Goal: Task Accomplishment & Management: Use online tool/utility

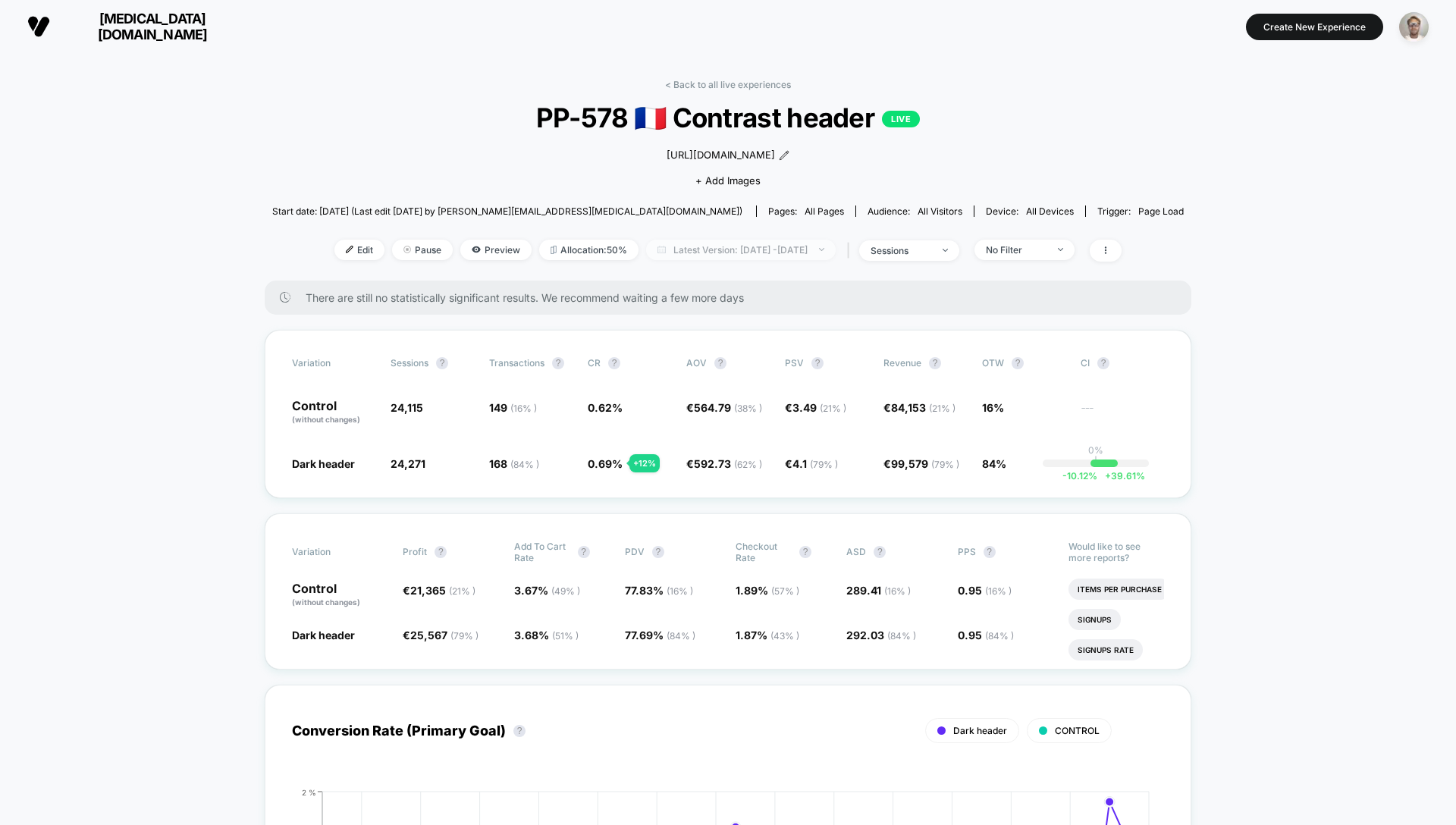
click at [744, 259] on span "Latest Version: [DATE] - [DATE]" at bounding box center [741, 249] width 189 height 20
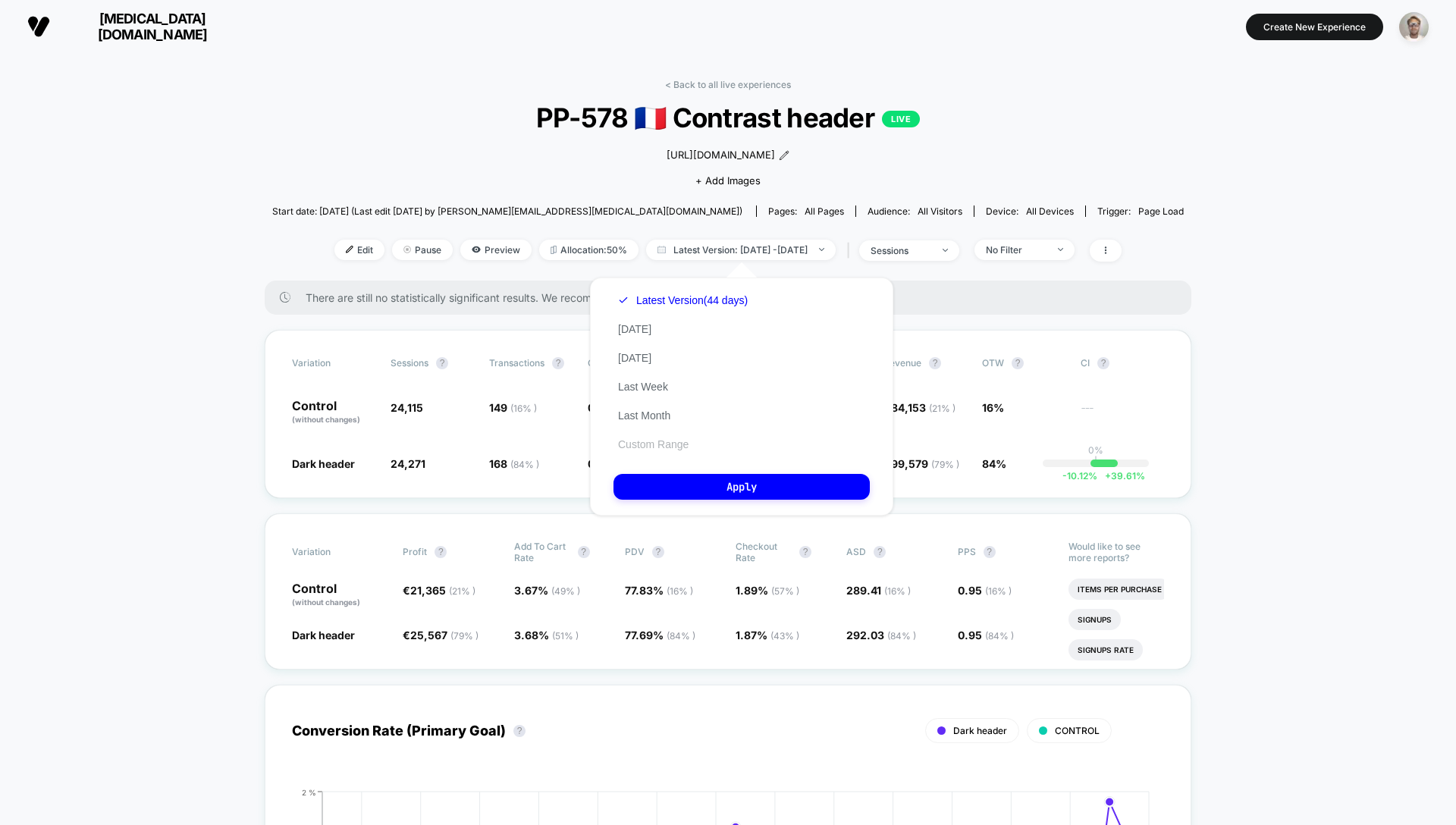
drag, startPoint x: 662, startPoint y: 442, endPoint x: 676, endPoint y: 445, distance: 14.3
click at [662, 442] on button "Custom Range" at bounding box center [653, 445] width 80 height 14
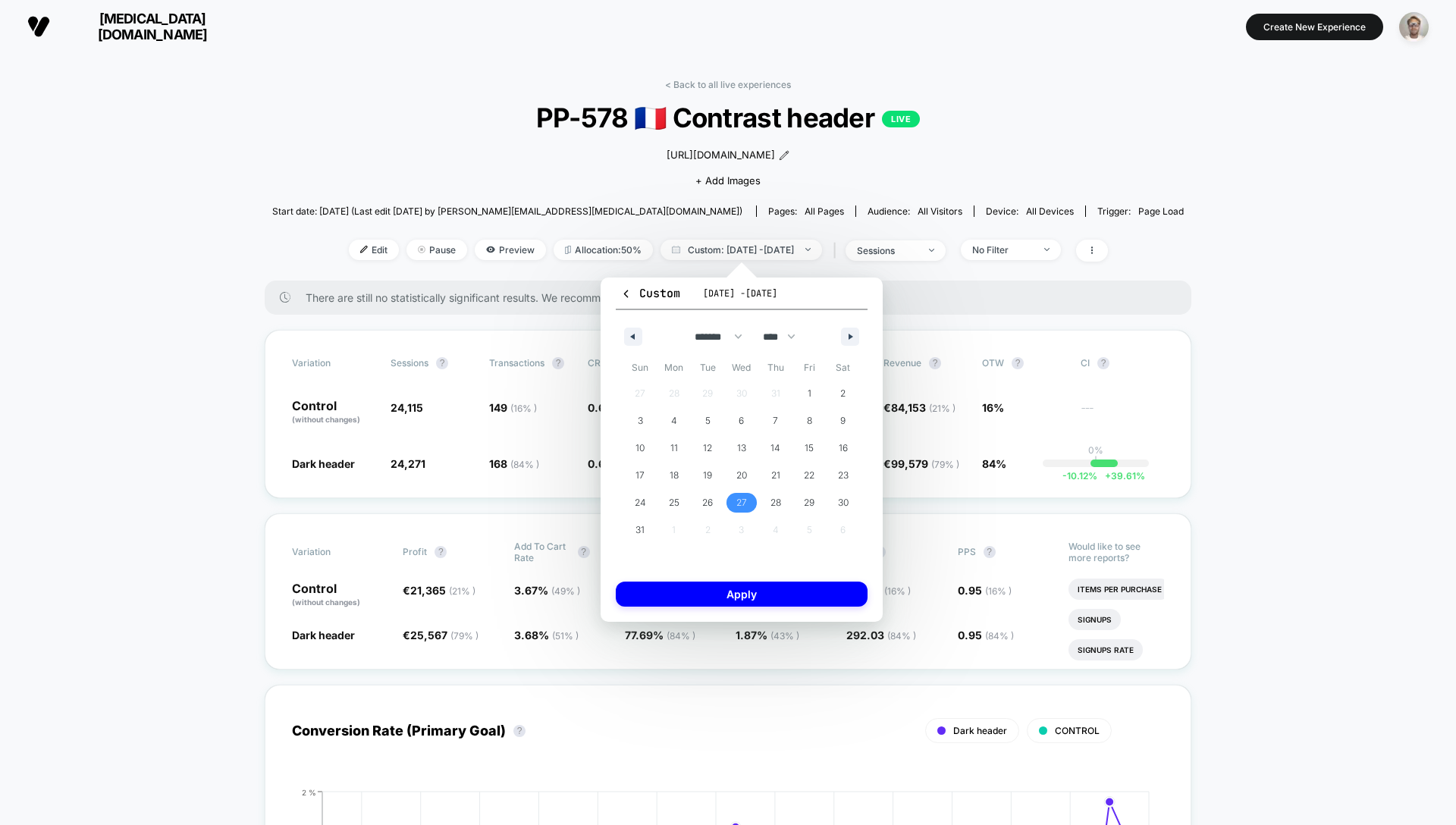
click at [741, 507] on span "27" at bounding box center [742, 502] width 11 height 27
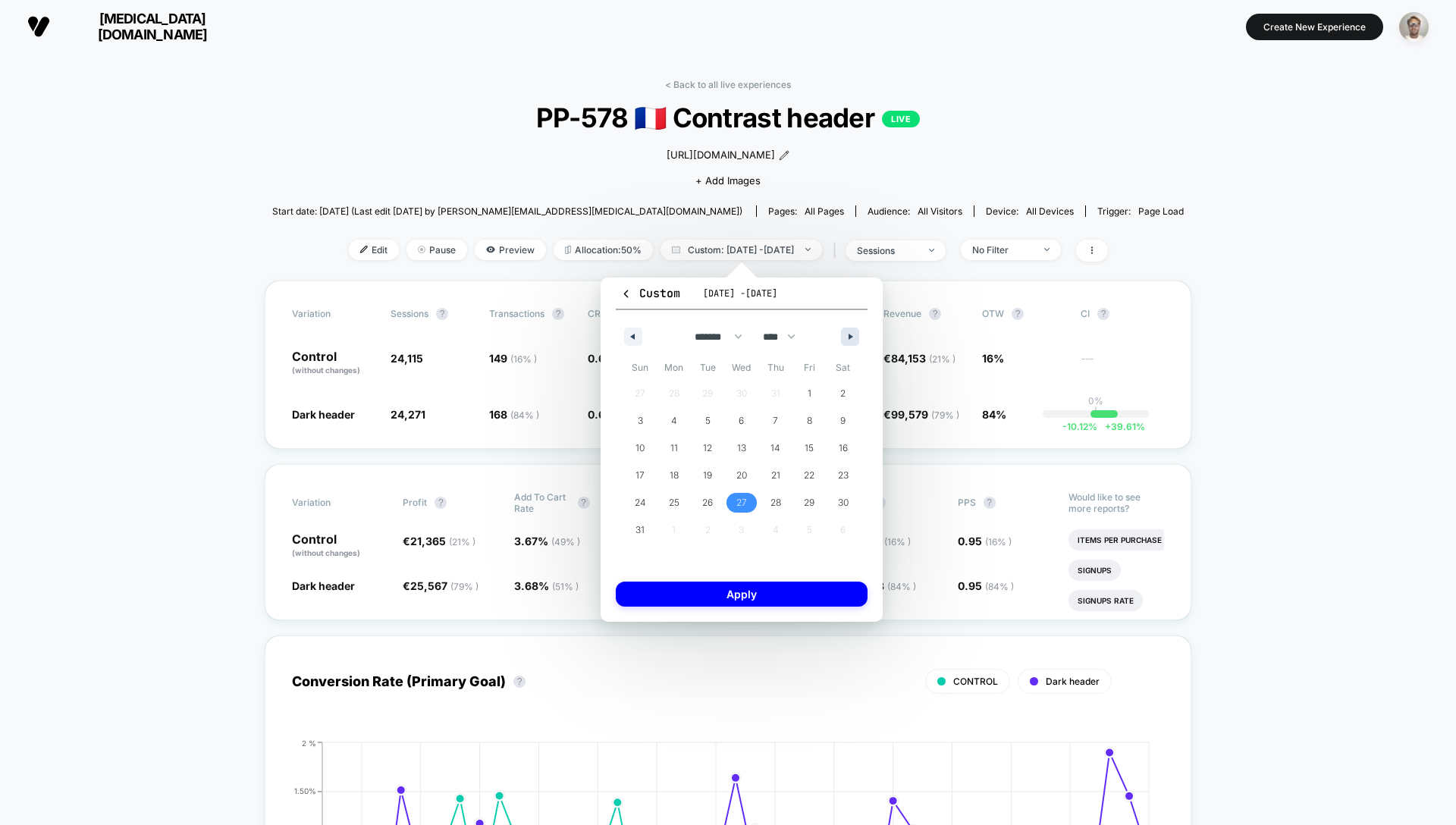
click at [850, 338] on icon "button" at bounding box center [852, 337] width 8 height 6
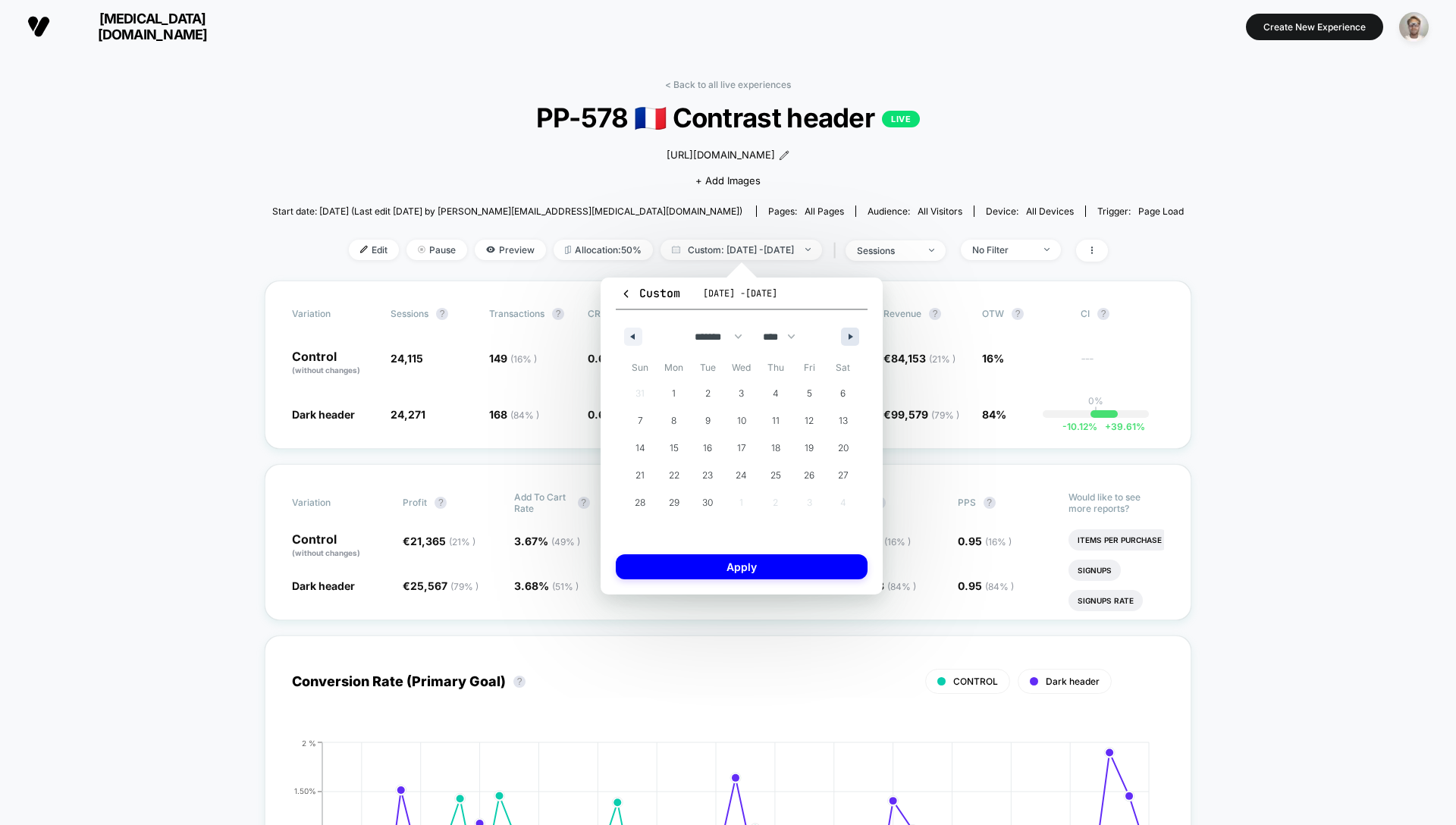
click at [849, 336] on icon "button" at bounding box center [852, 337] width 8 height 6
click at [708, 420] on span "7" at bounding box center [708, 421] width 5 height 27
select select "*"
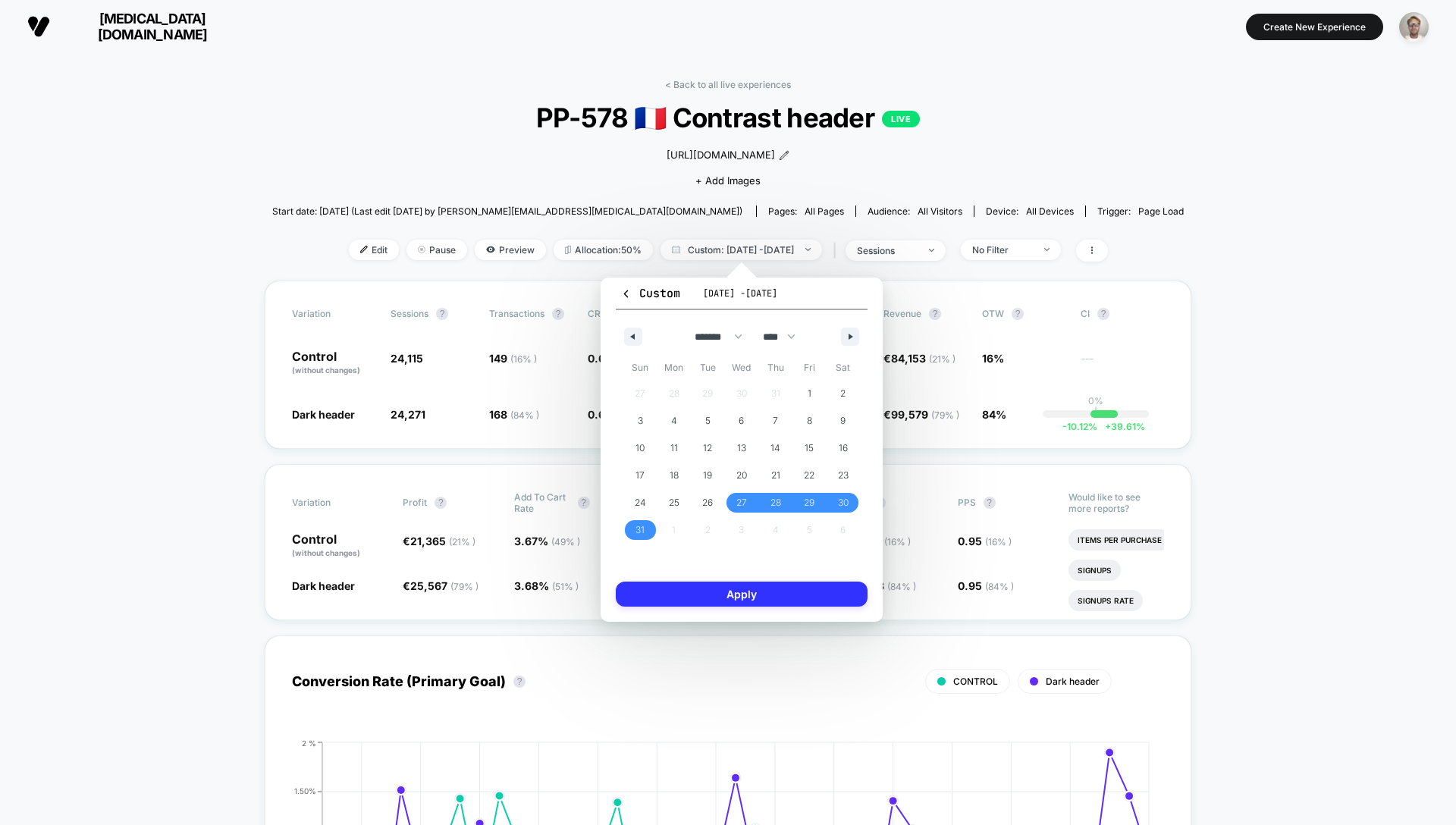
click at [745, 590] on button "Apply" at bounding box center [741, 594] width 252 height 25
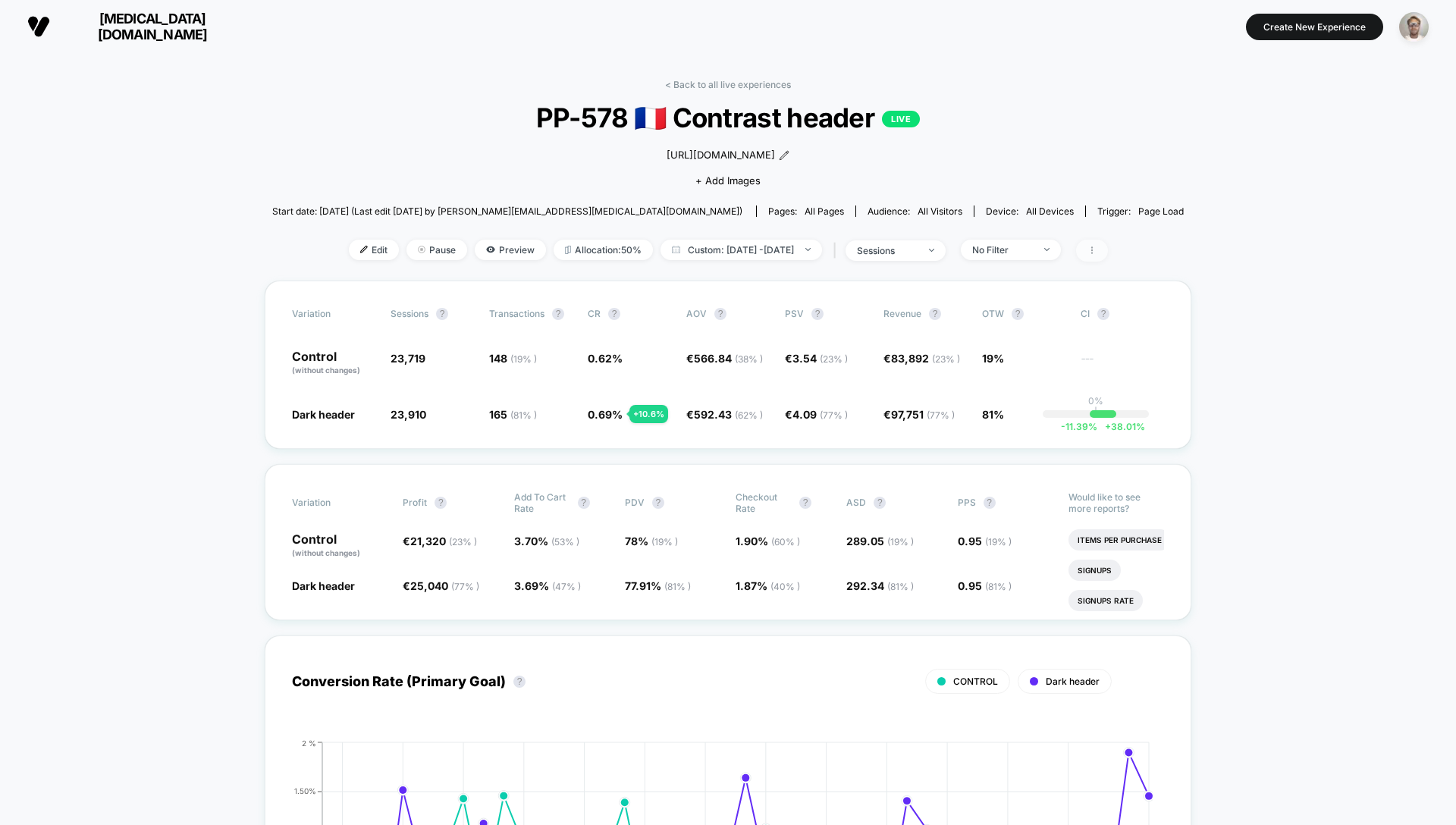
click at [1097, 252] on icon at bounding box center [1092, 250] width 9 height 9
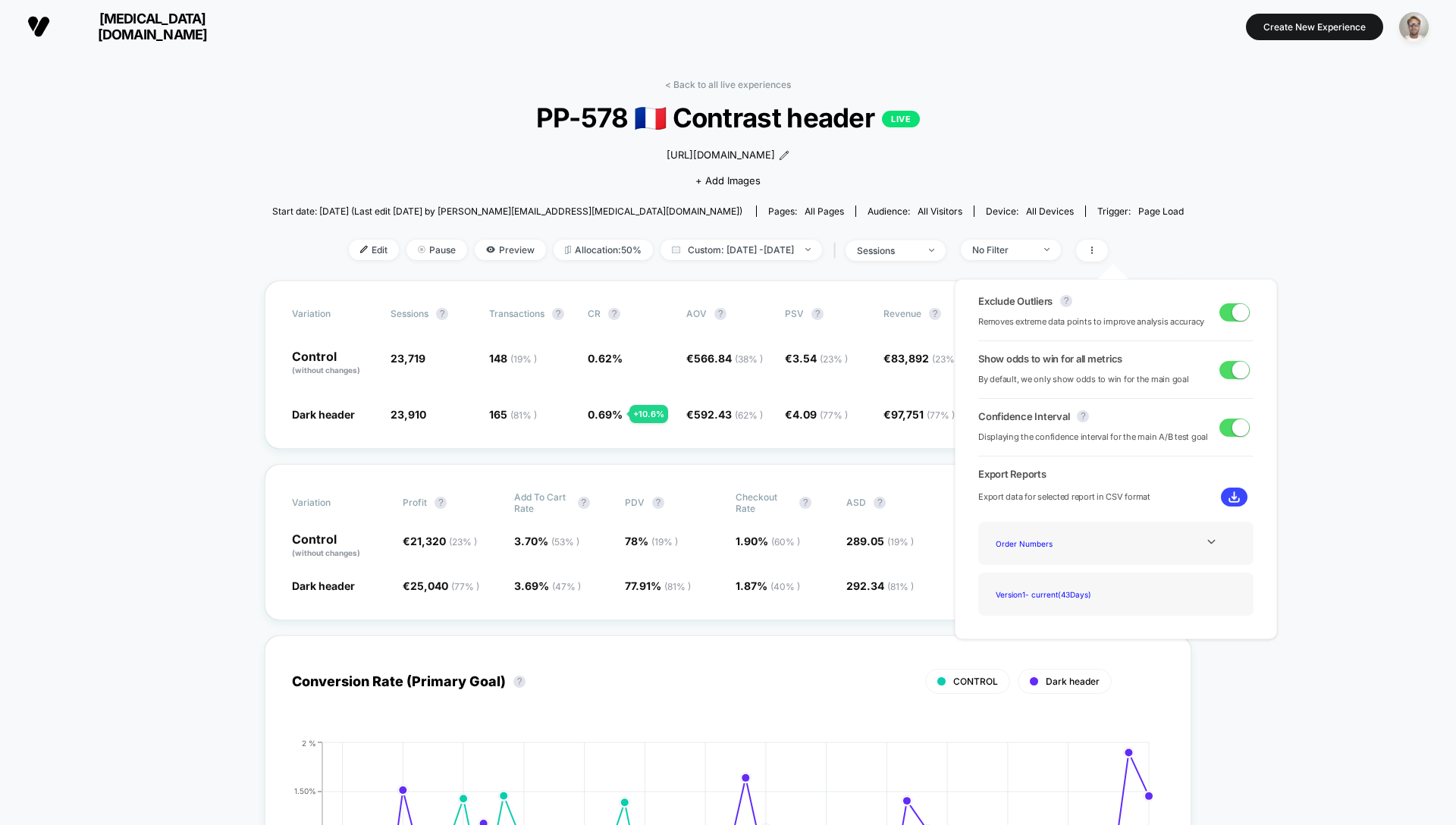
click at [1232, 313] on span at bounding box center [1240, 311] width 17 height 17
click at [1232, 312] on span at bounding box center [1234, 312] width 31 height 18
click at [1232, 312] on span at bounding box center [1240, 311] width 17 height 17
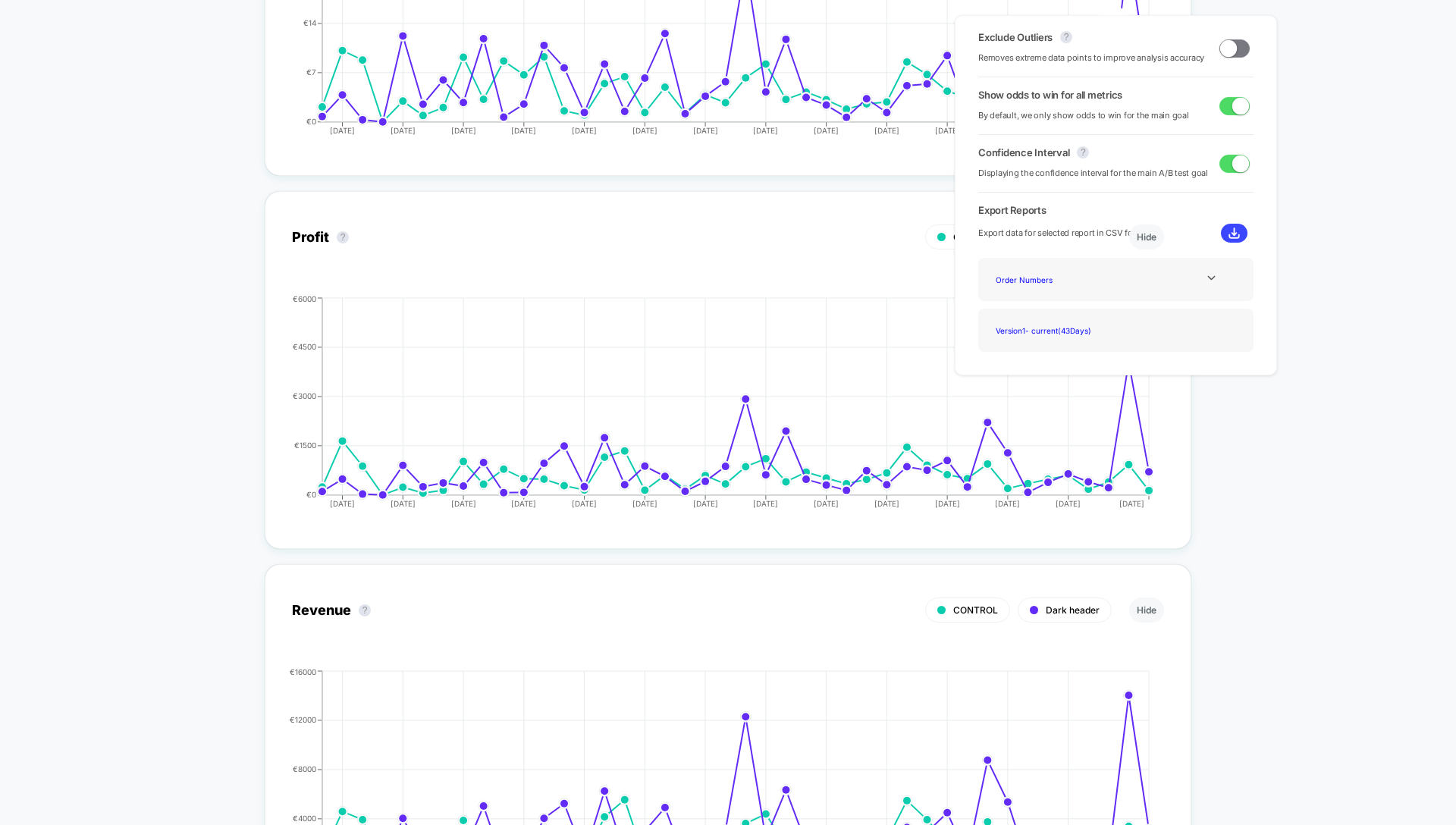
scroll to position [1836, 0]
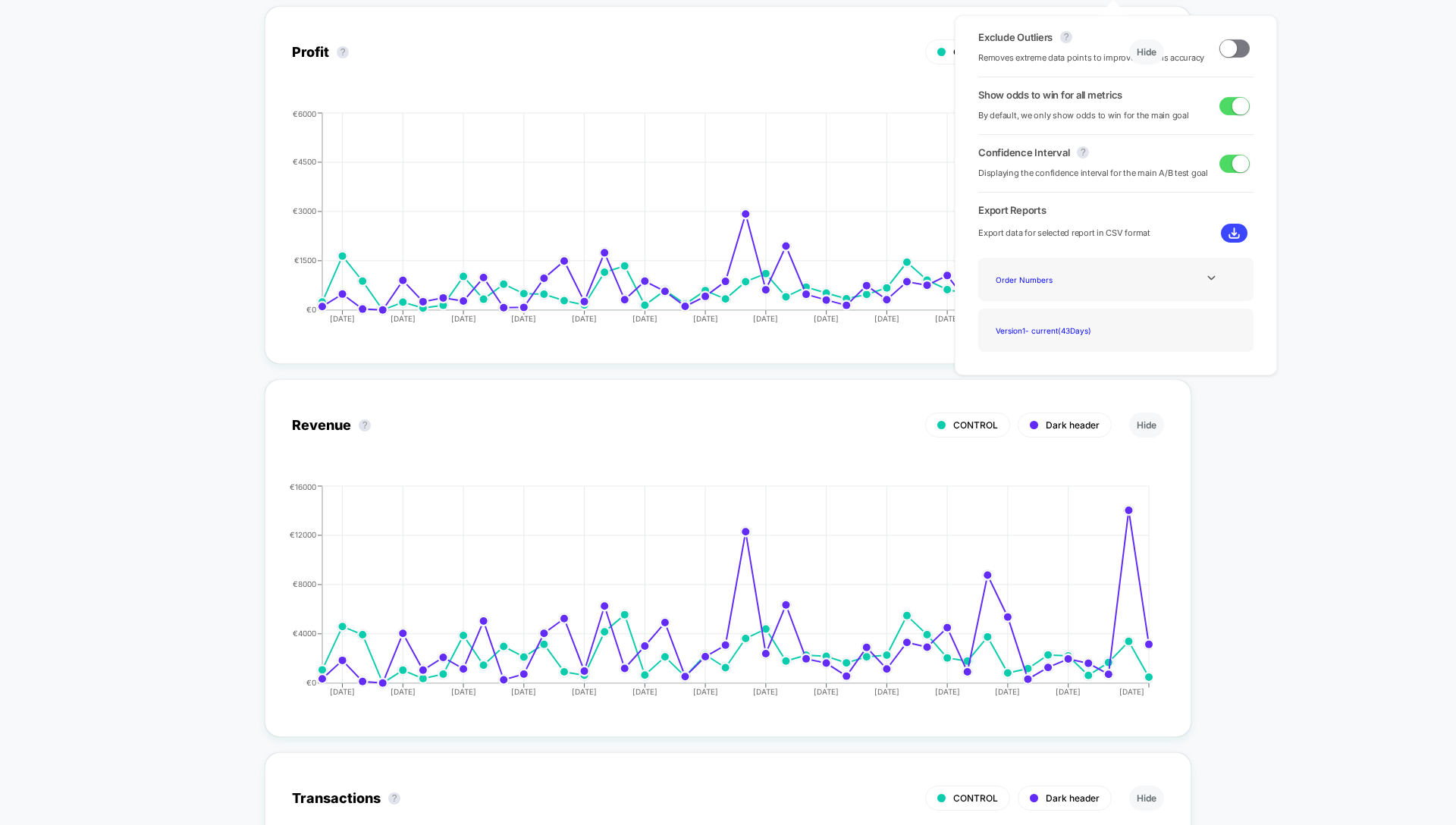
click at [1236, 52] on span at bounding box center [1234, 48] width 31 height 18
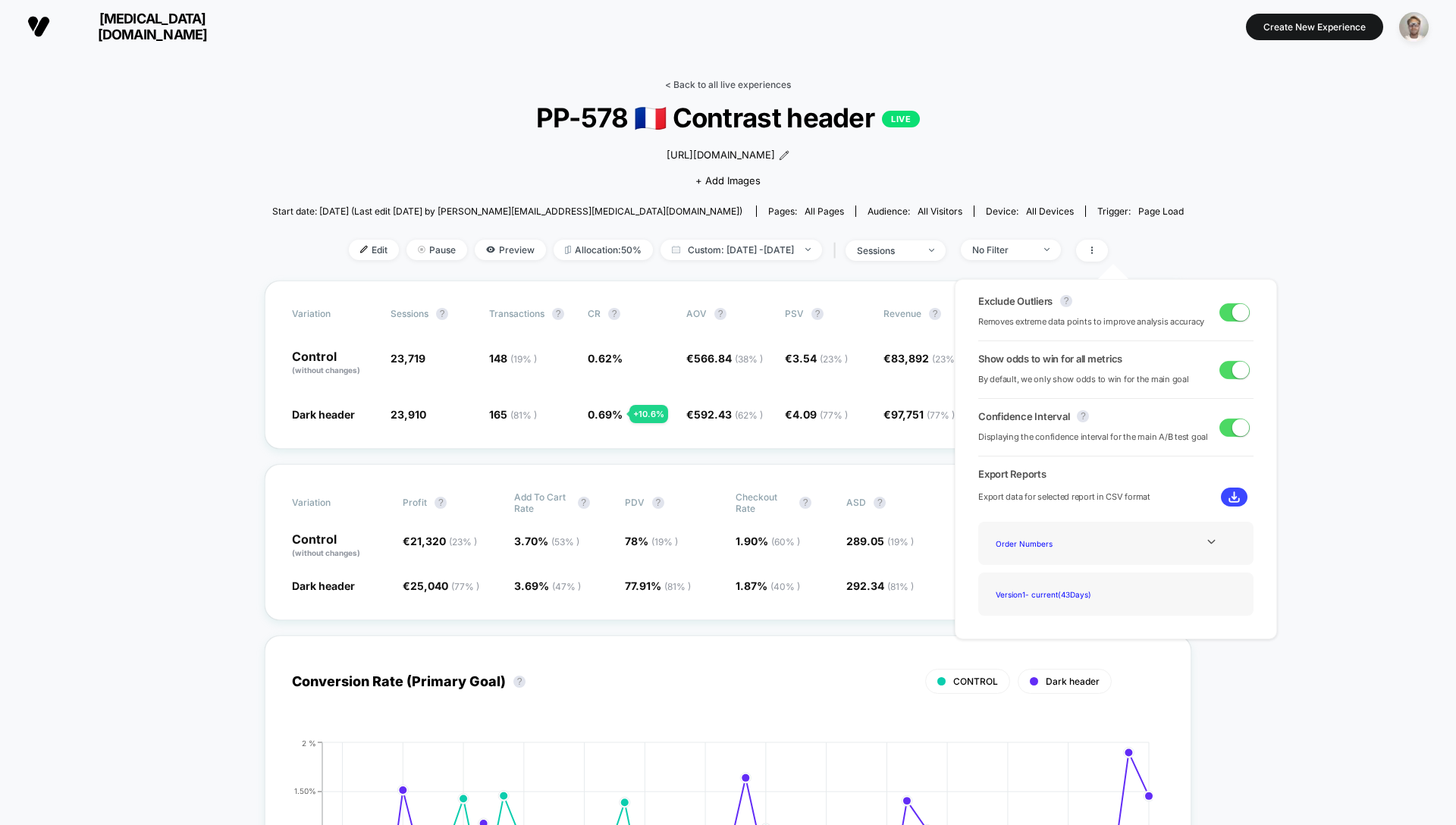
click at [705, 82] on link "< Back to all live experiences" at bounding box center [728, 84] width 126 height 11
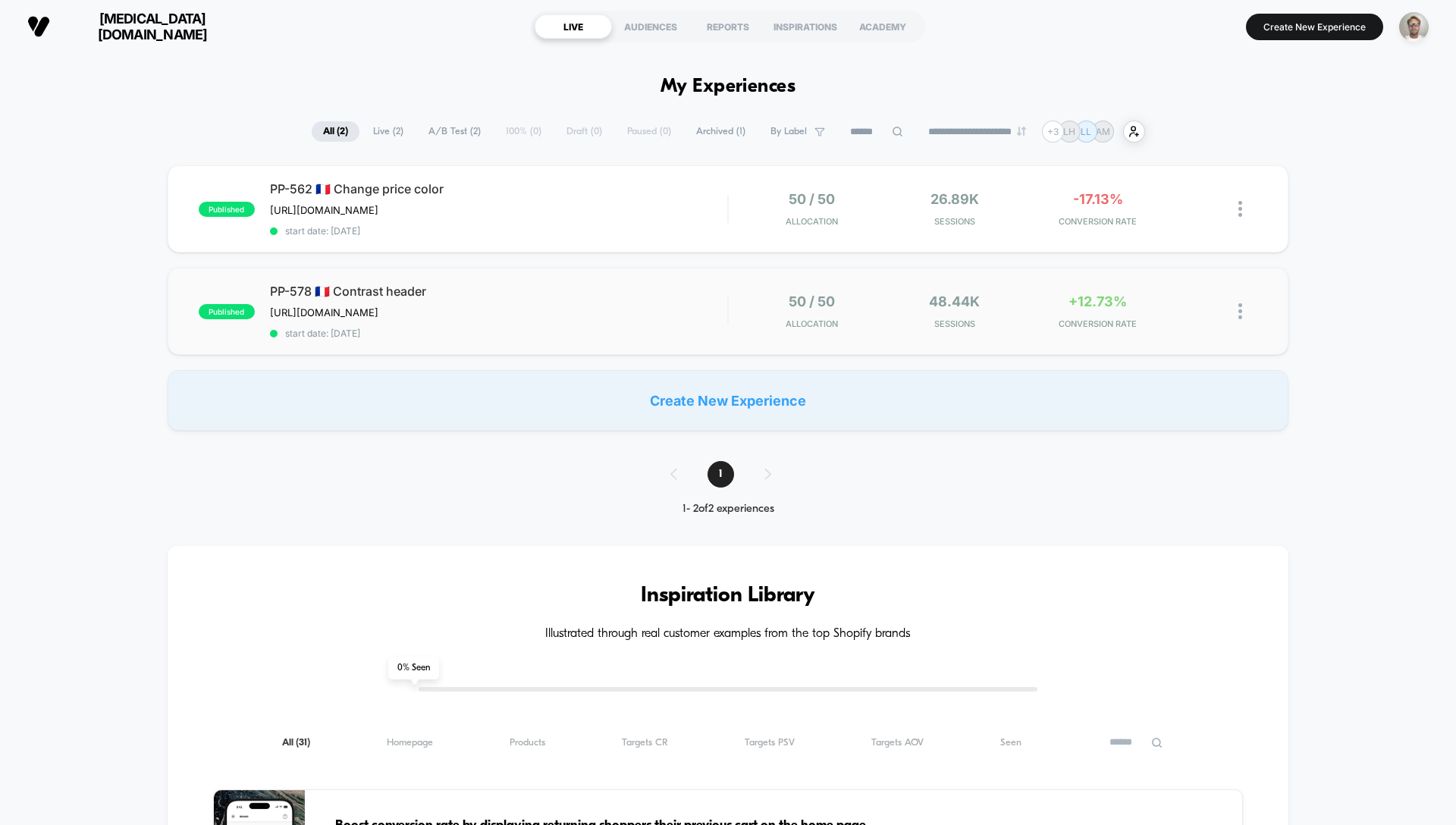
click at [748, 323] on div "50 / 50 Allocation" at bounding box center [812, 311] width 136 height 36
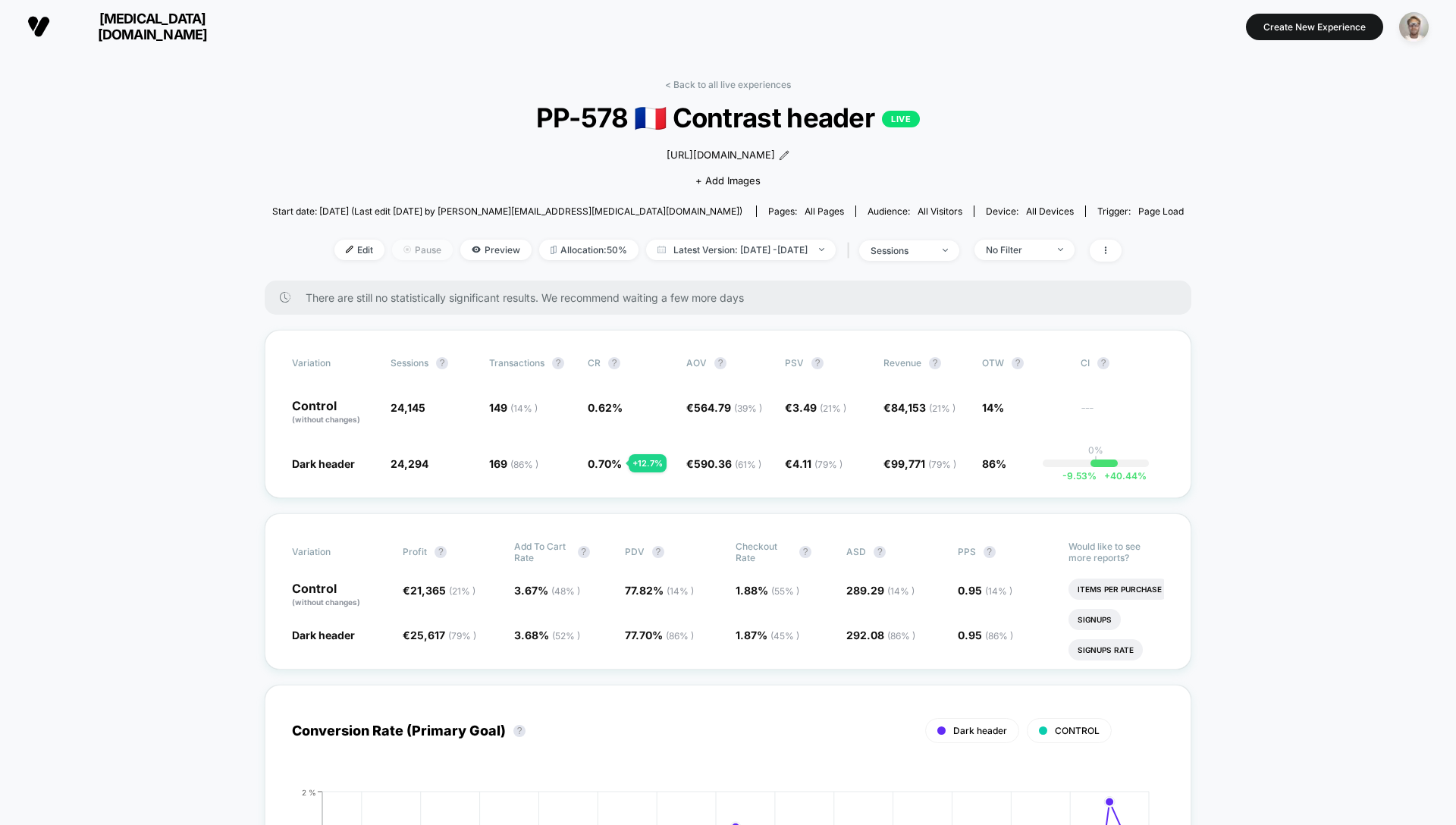
click at [403, 252] on span "Pause" at bounding box center [422, 249] width 60 height 20
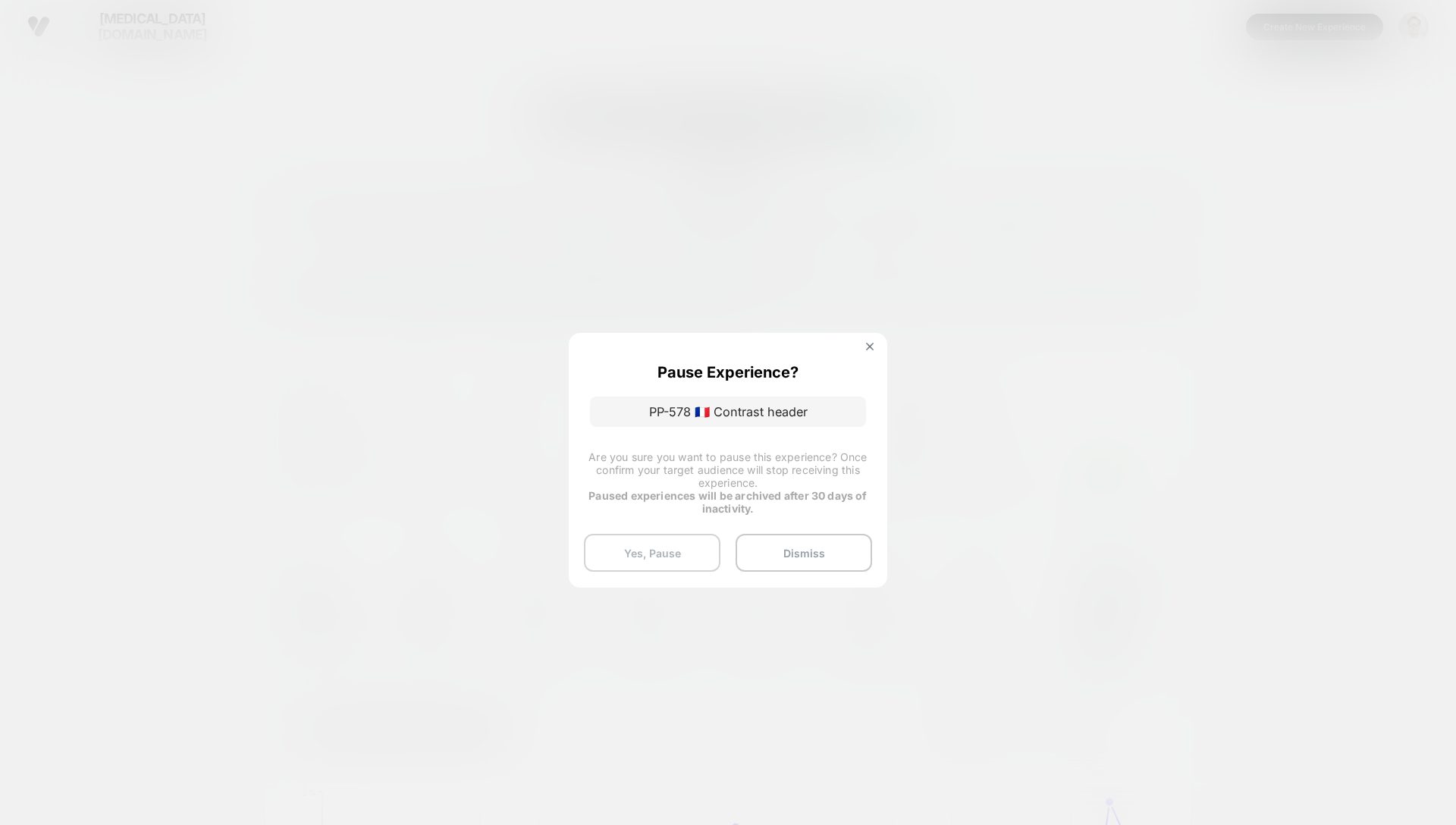
click at [673, 558] on button "Yes, Pause" at bounding box center [652, 552] width 137 height 38
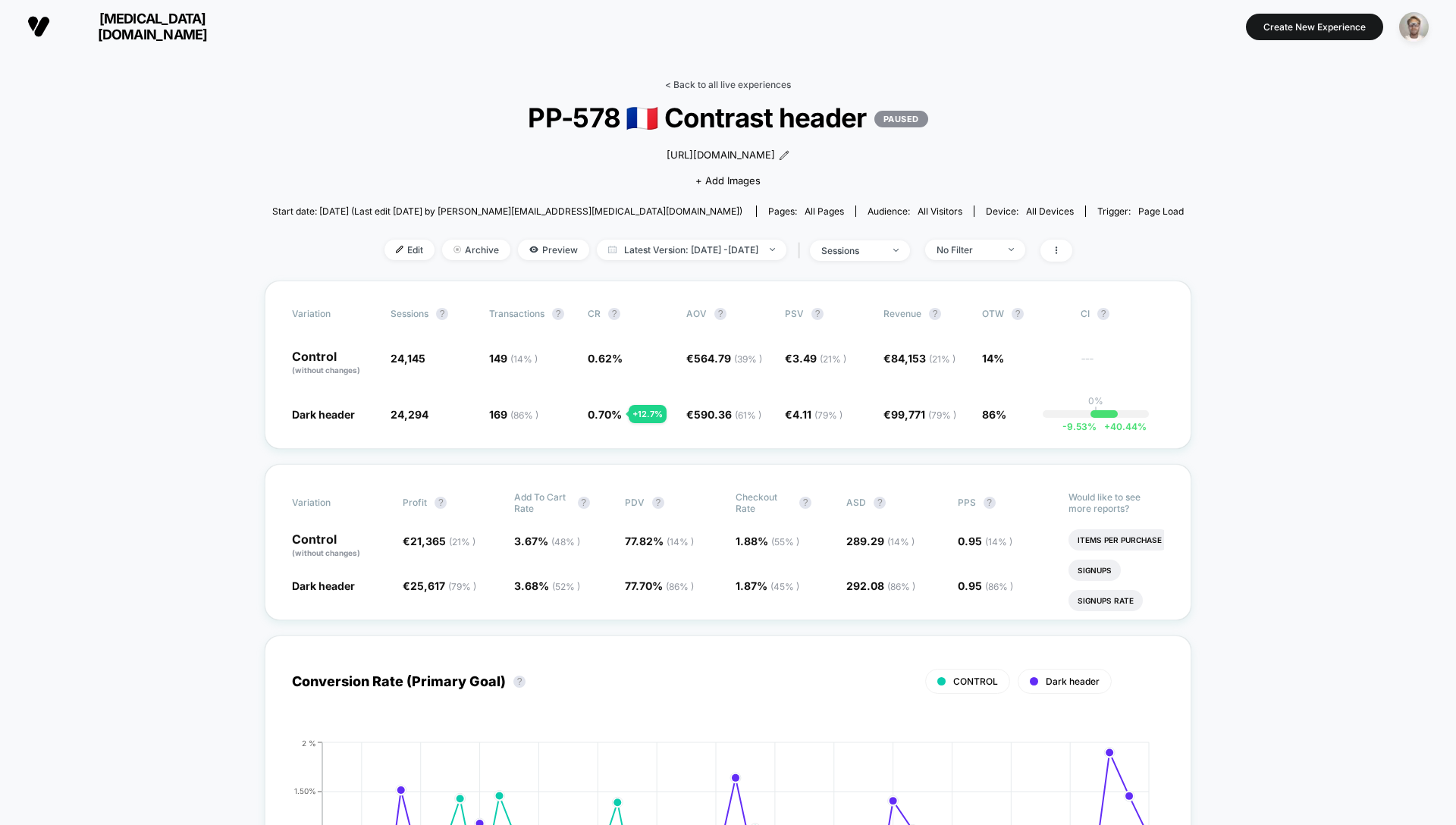
click at [743, 83] on link "< Back to all live experiences" at bounding box center [728, 84] width 126 height 11
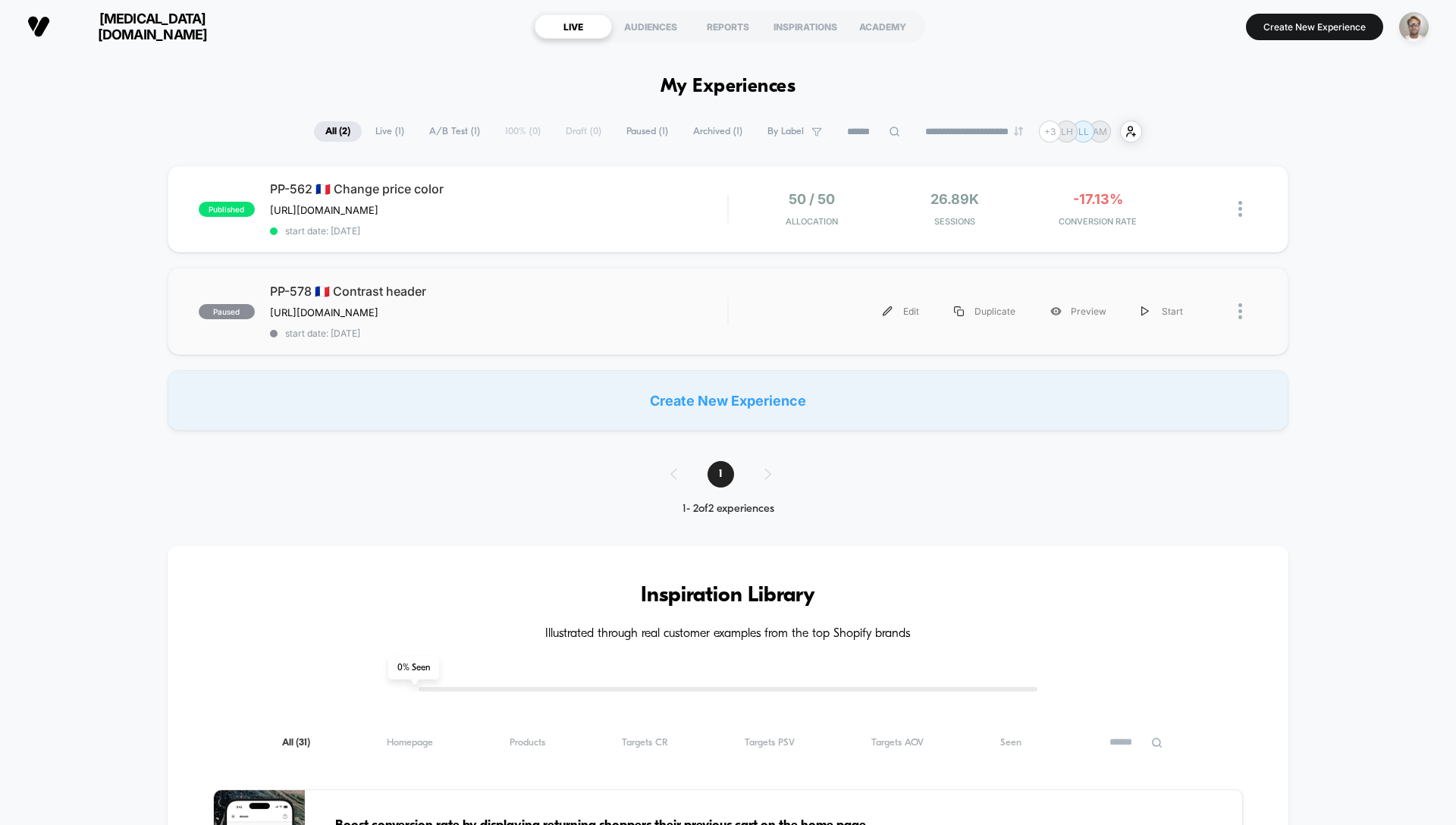
click at [1242, 316] on div at bounding box center [1248, 311] width 19 height 34
click at [1168, 267] on div "Duplicate" at bounding box center [1162, 267] width 137 height 34
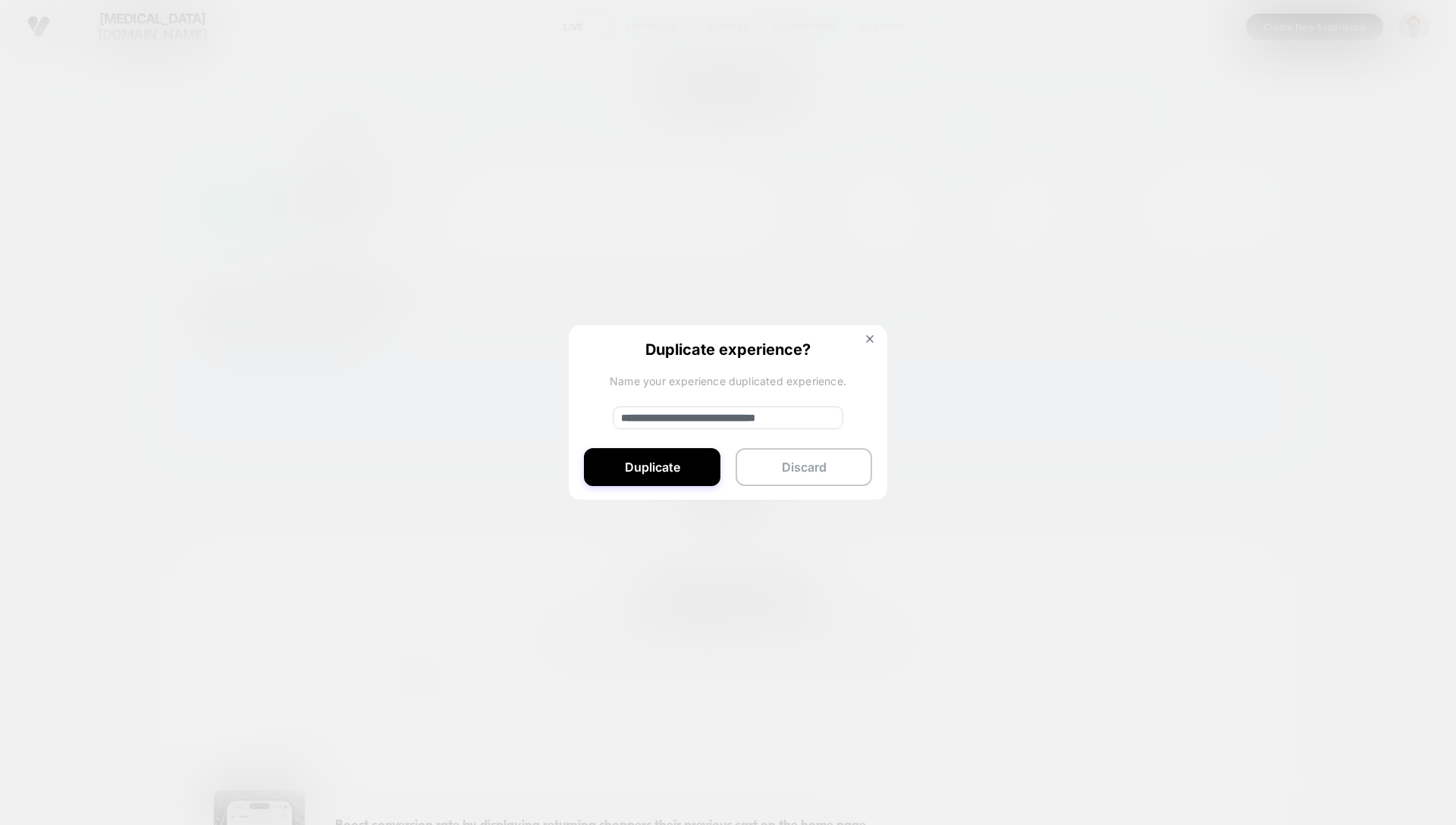
drag, startPoint x: 672, startPoint y: 416, endPoint x: 559, endPoint y: 408, distance: 113.3
click at [1239, 329] on div "**********" at bounding box center [1248, 311] width 19 height 34
type input "**********"
click at [787, 465] on button "Discard" at bounding box center [804, 466] width 137 height 38
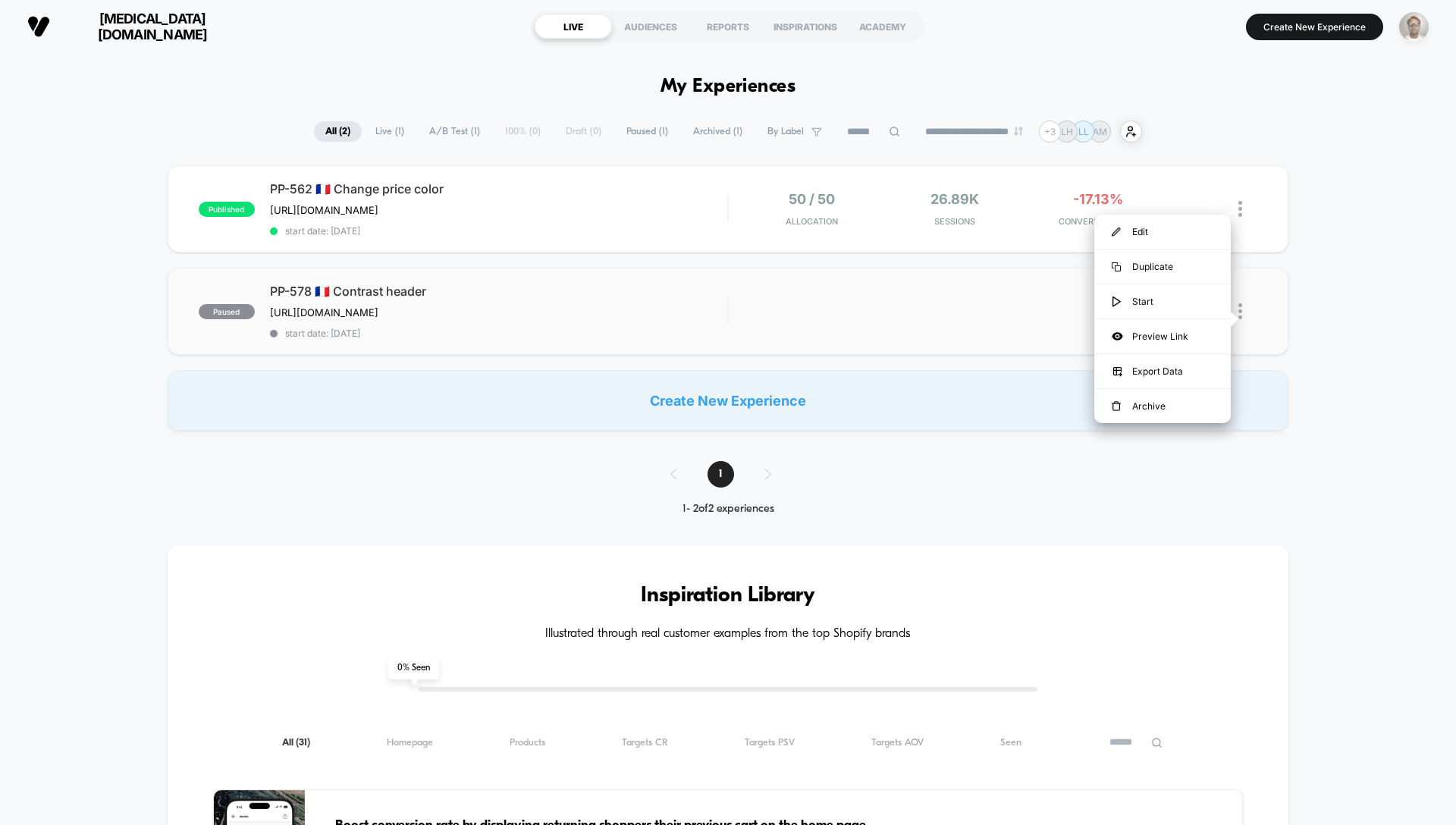
click at [1409, 31] on img "button" at bounding box center [1414, 27] width 30 height 30
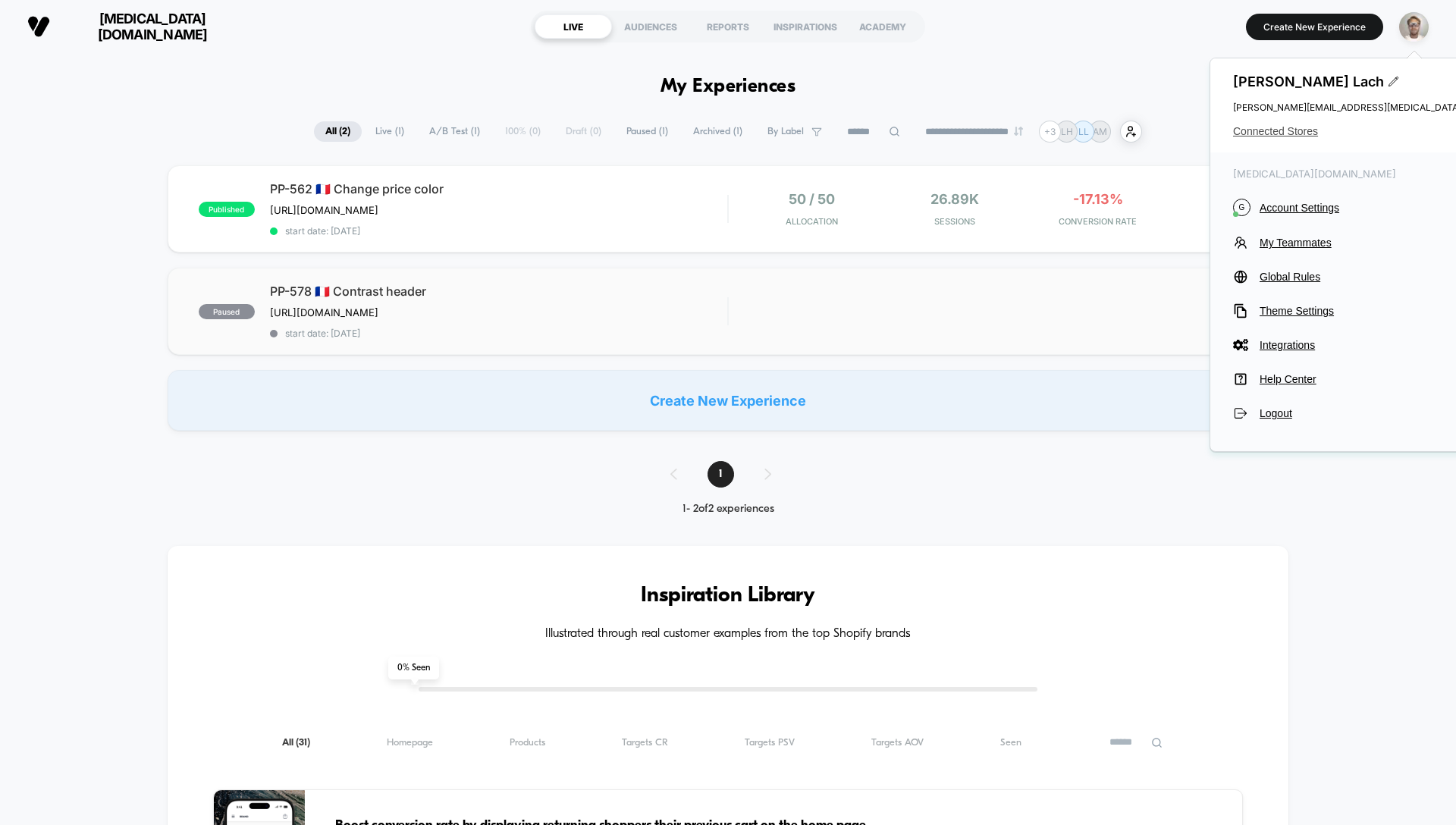
click at [1295, 130] on span "Connected Stores" at bounding box center [1384, 132] width 302 height 12
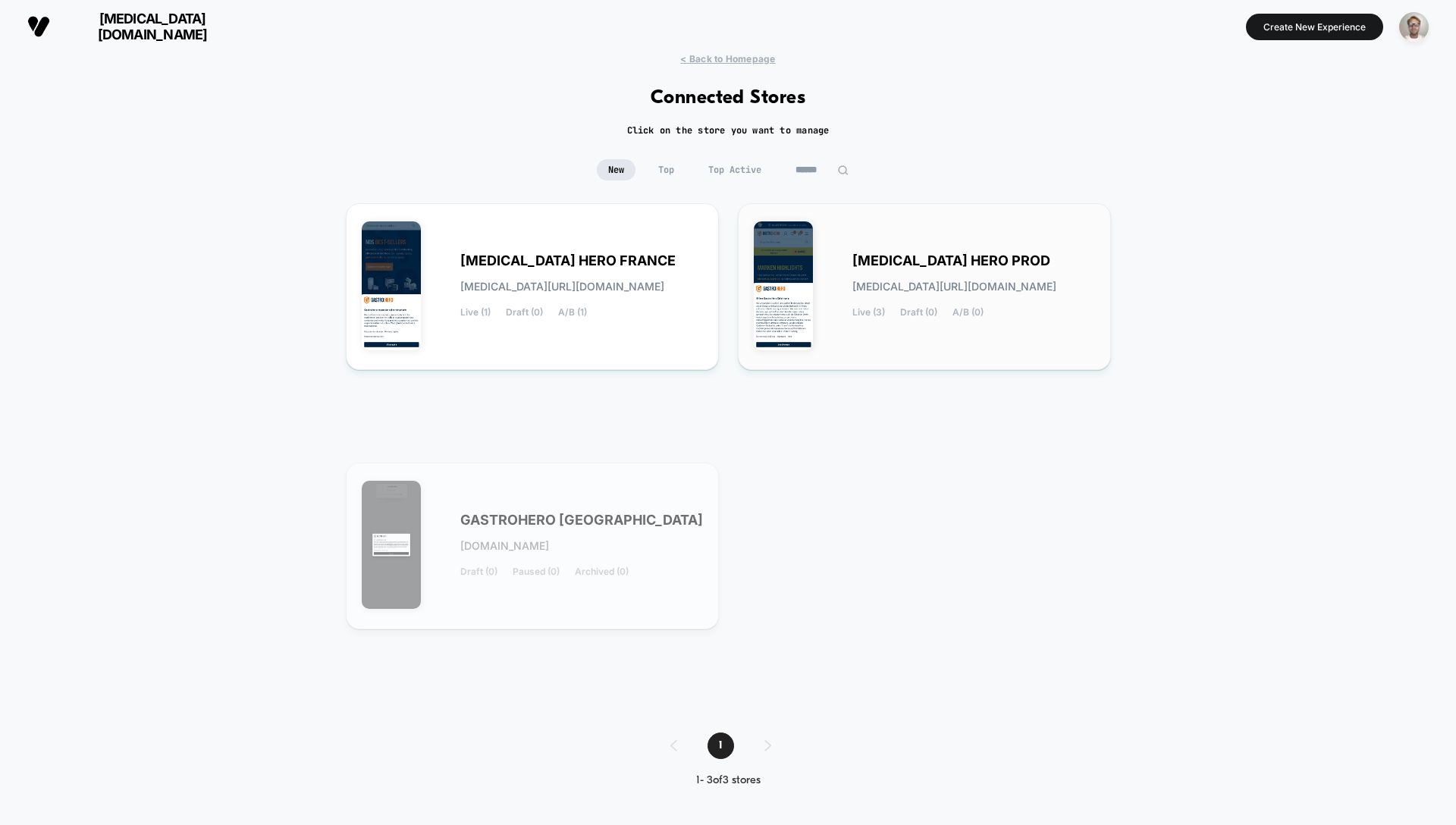
click at [927, 267] on span "[MEDICAL_DATA] HERO PROD" at bounding box center [951, 261] width 198 height 11
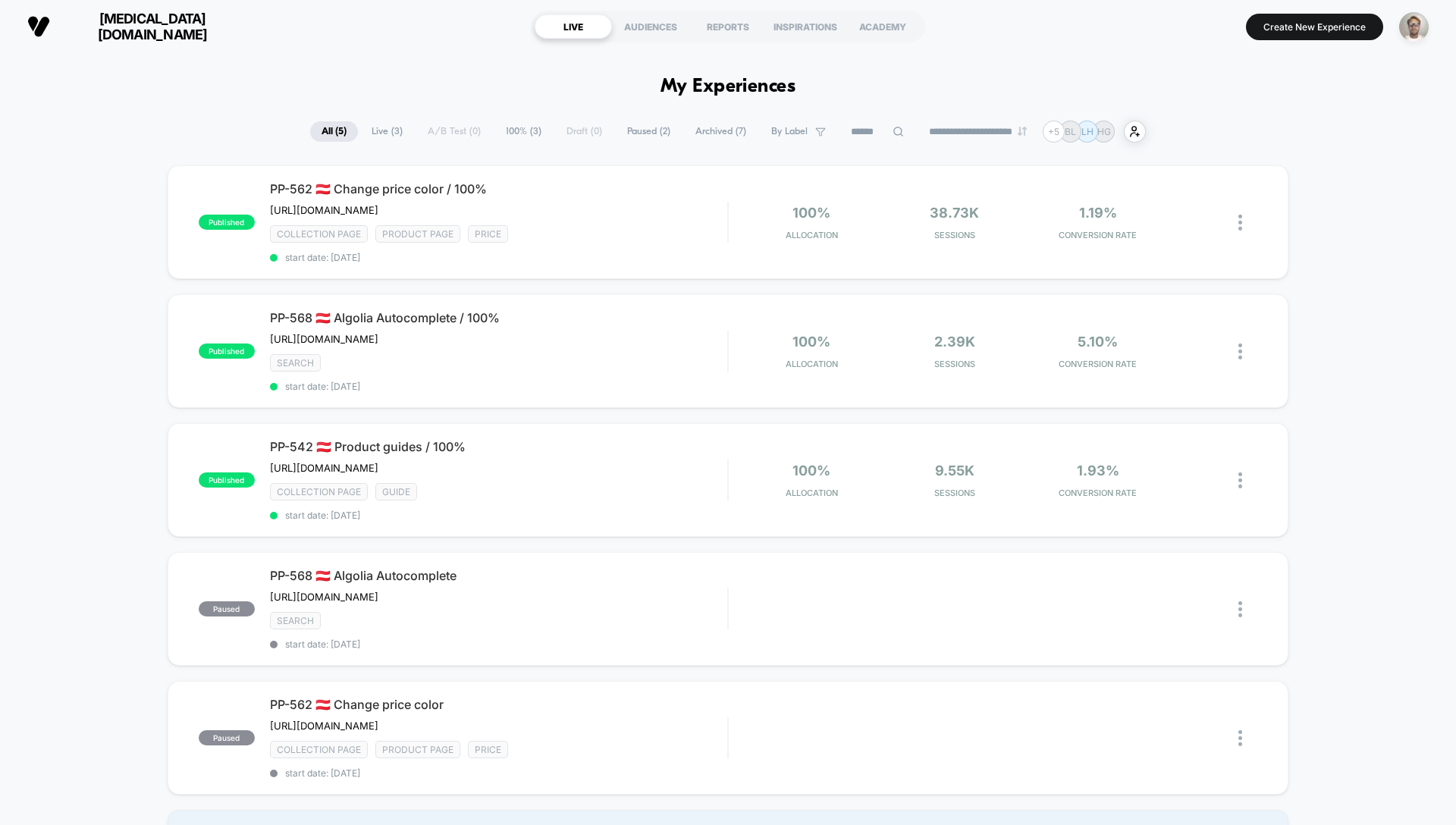
click at [520, 133] on span "100% ( 3 )" at bounding box center [523, 131] width 59 height 20
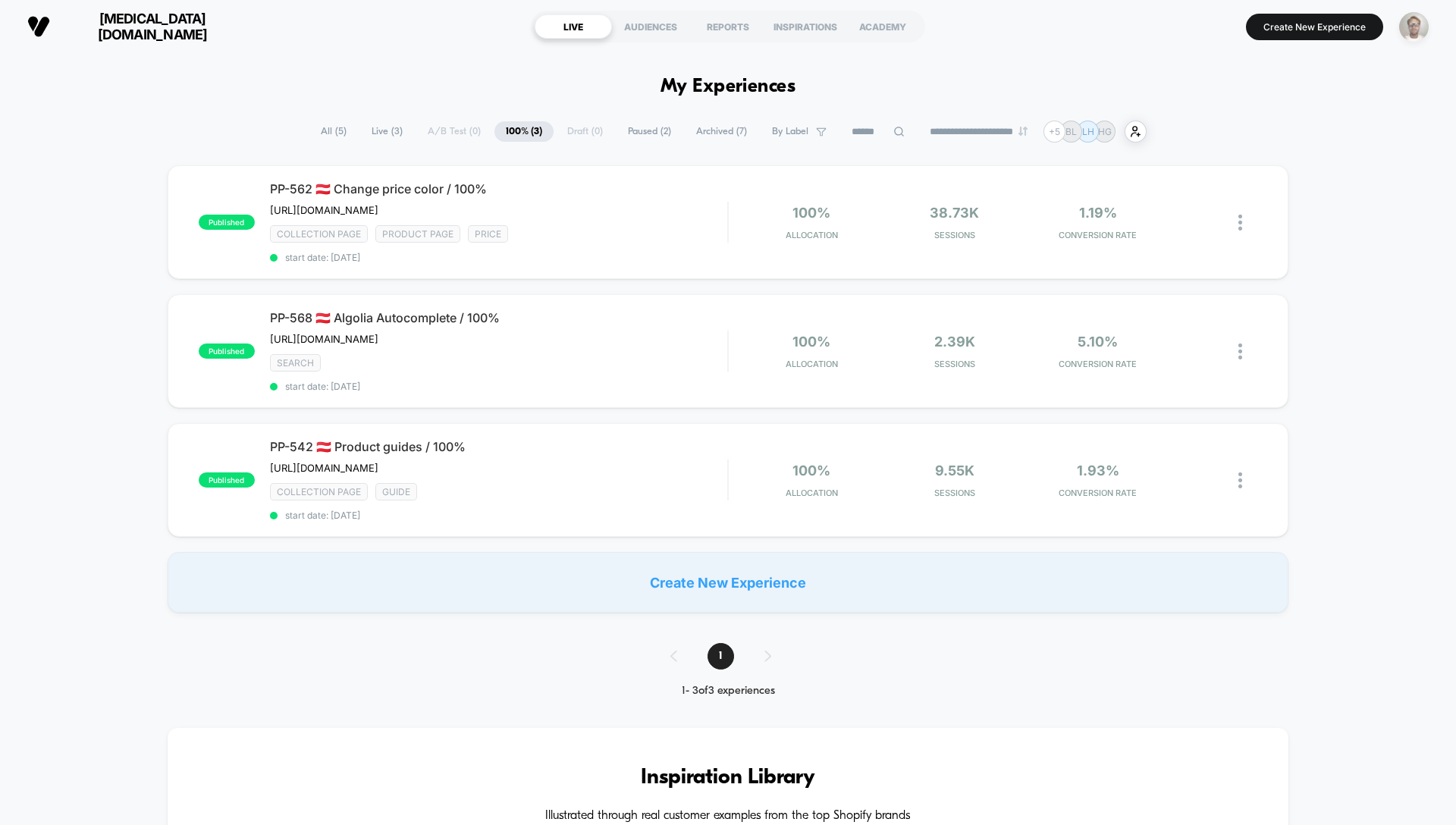
click at [1416, 23] on img "button" at bounding box center [1414, 27] width 30 height 30
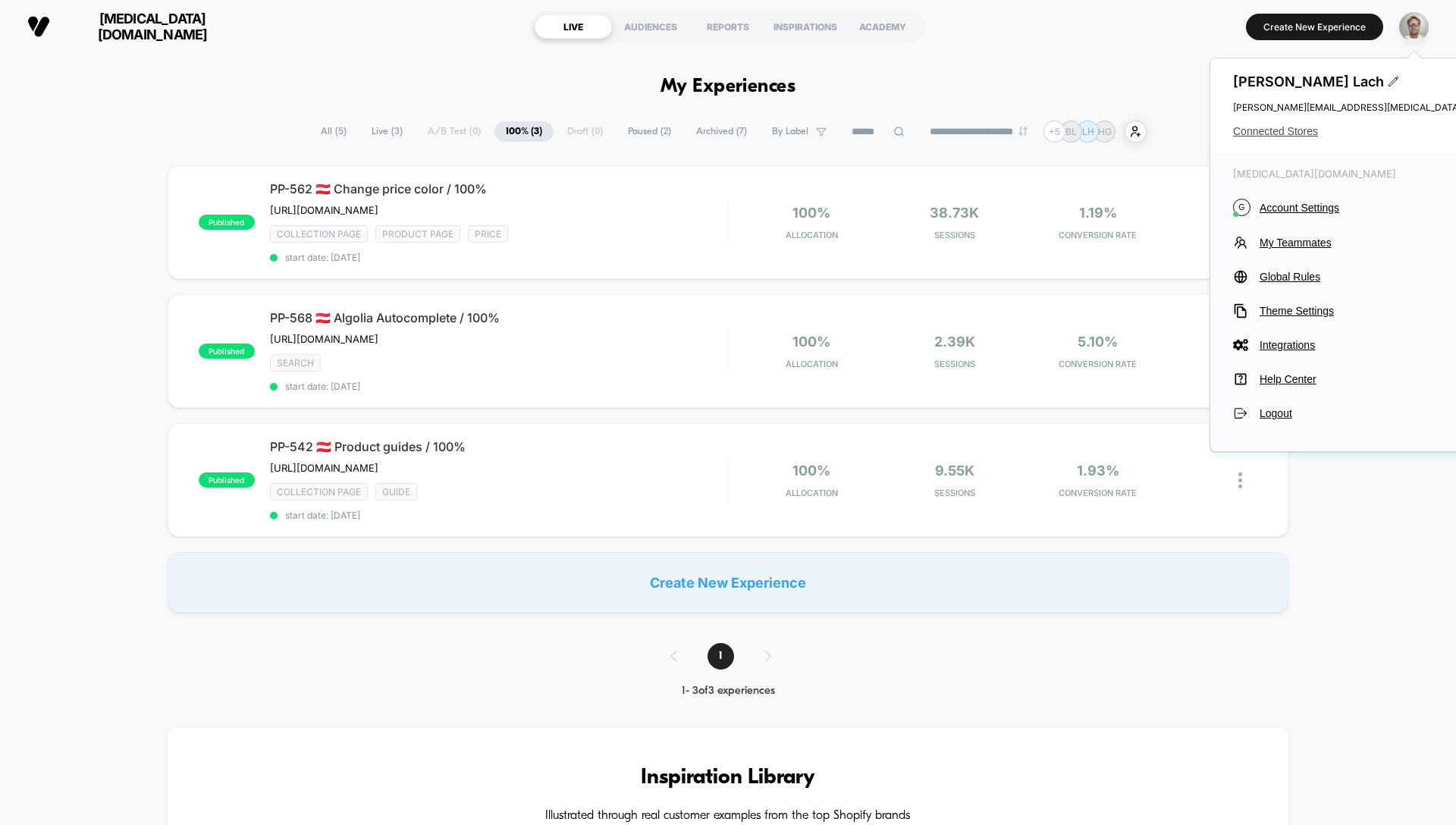
click at [1296, 135] on span "Connected Stores" at bounding box center [1384, 132] width 302 height 12
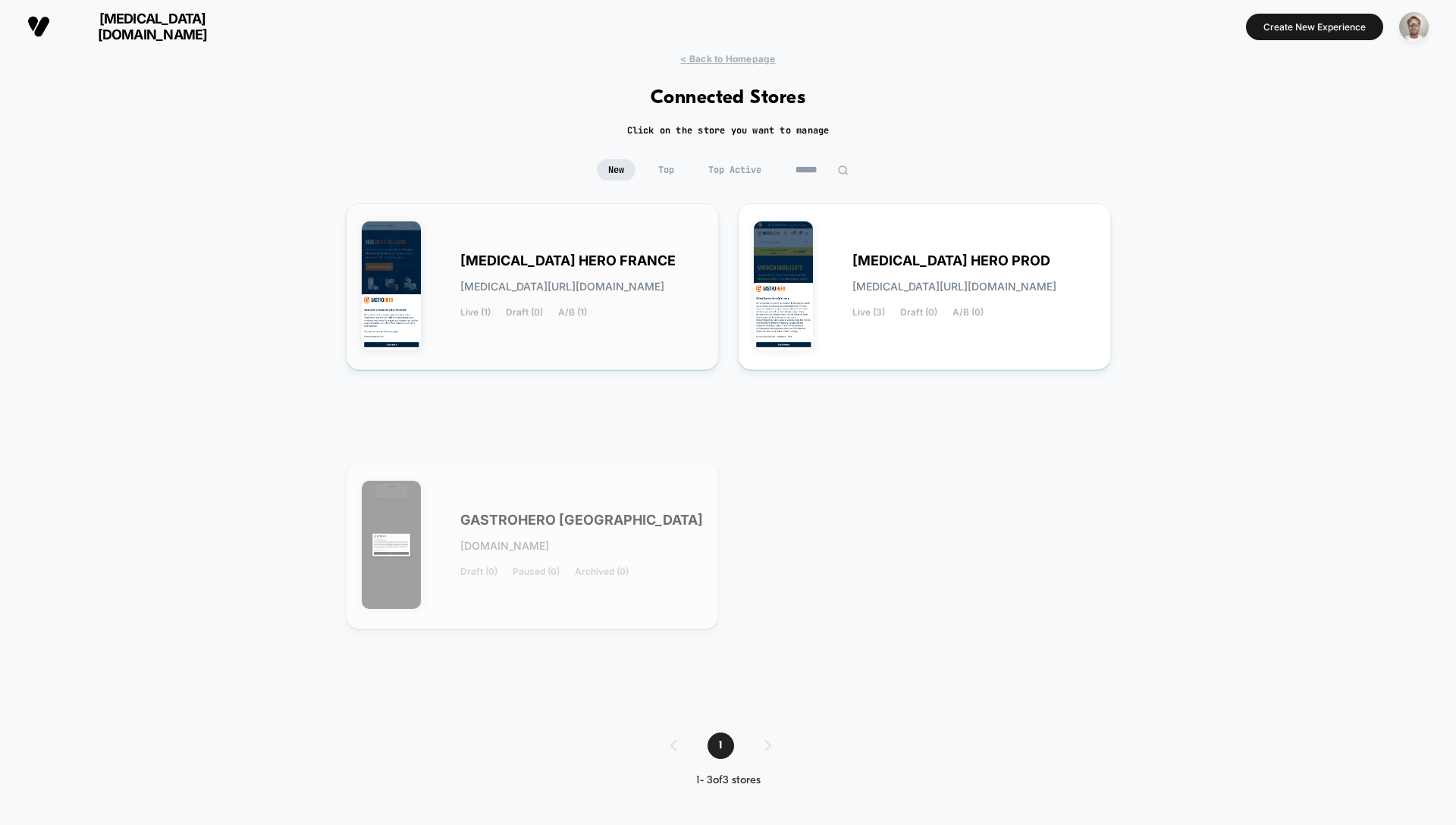
click at [631, 267] on div "[MEDICAL_DATA] HERO FRANCE [MEDICAL_DATA][URL][DOMAIN_NAME] Live (1) Draft (0) …" at bounding box center [581, 287] width 243 height 62
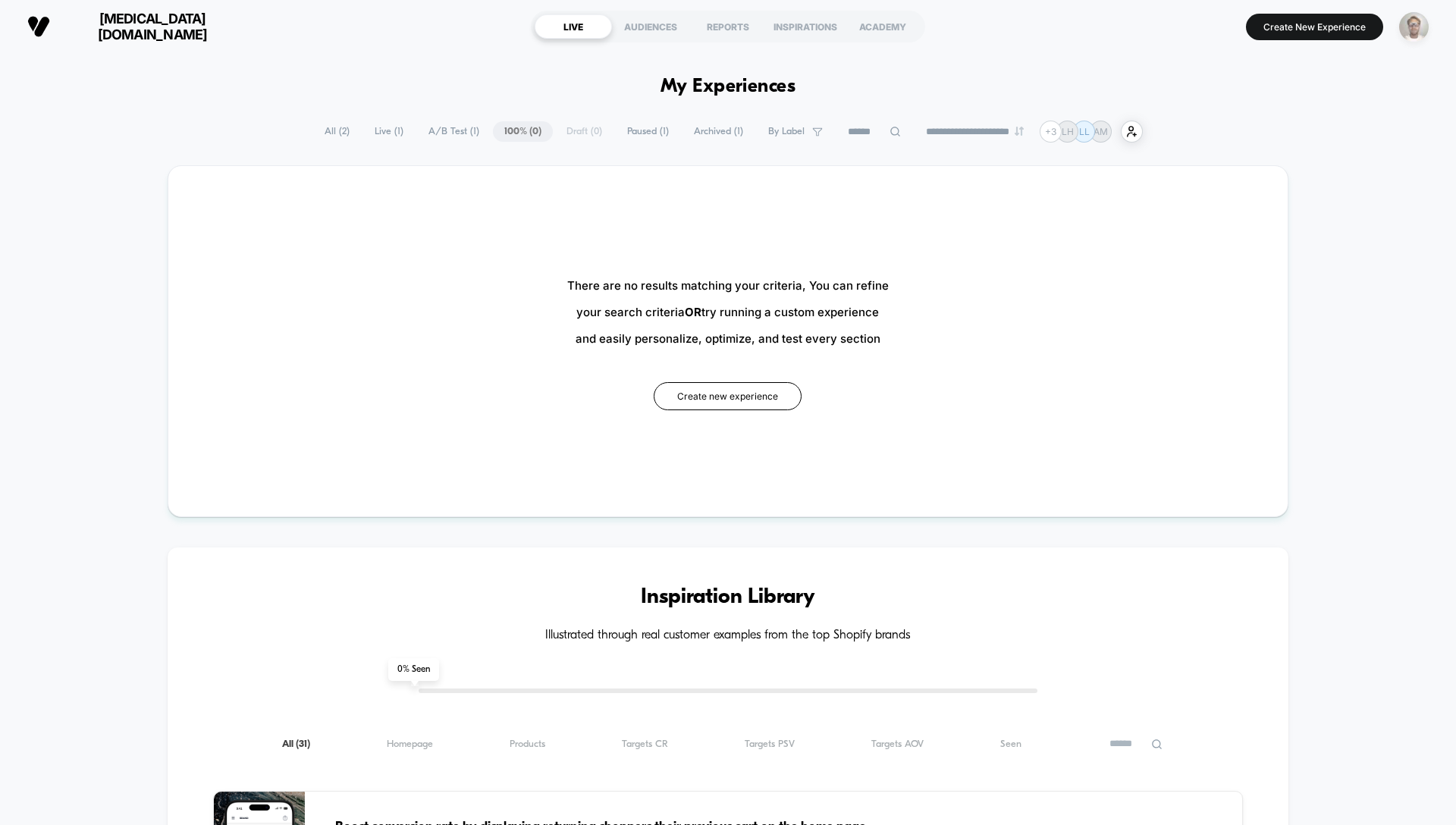
click at [1417, 26] on img "button" at bounding box center [1414, 27] width 30 height 30
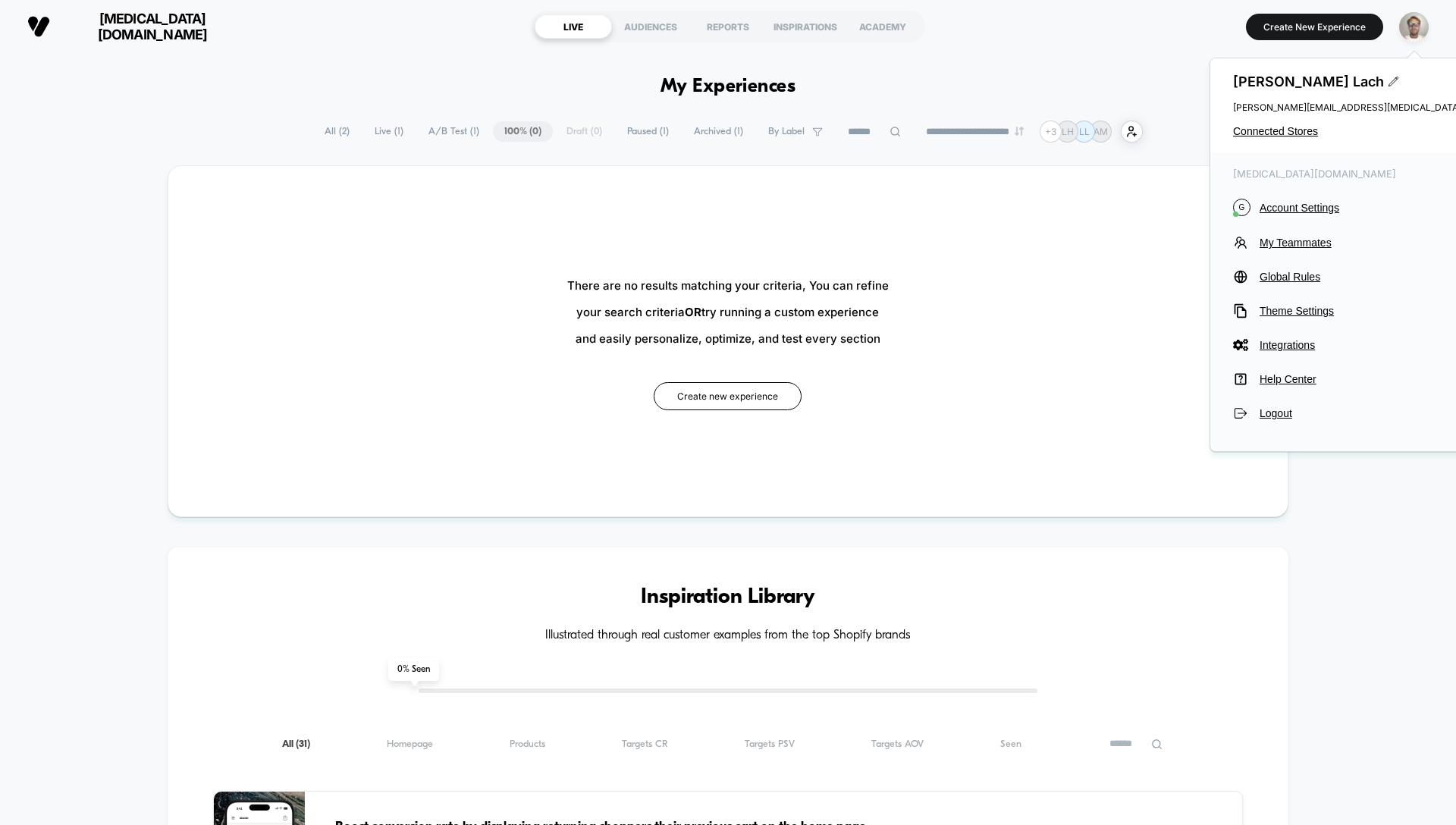
click at [337, 133] on span "All ( 2 )" at bounding box center [337, 131] width 48 height 20
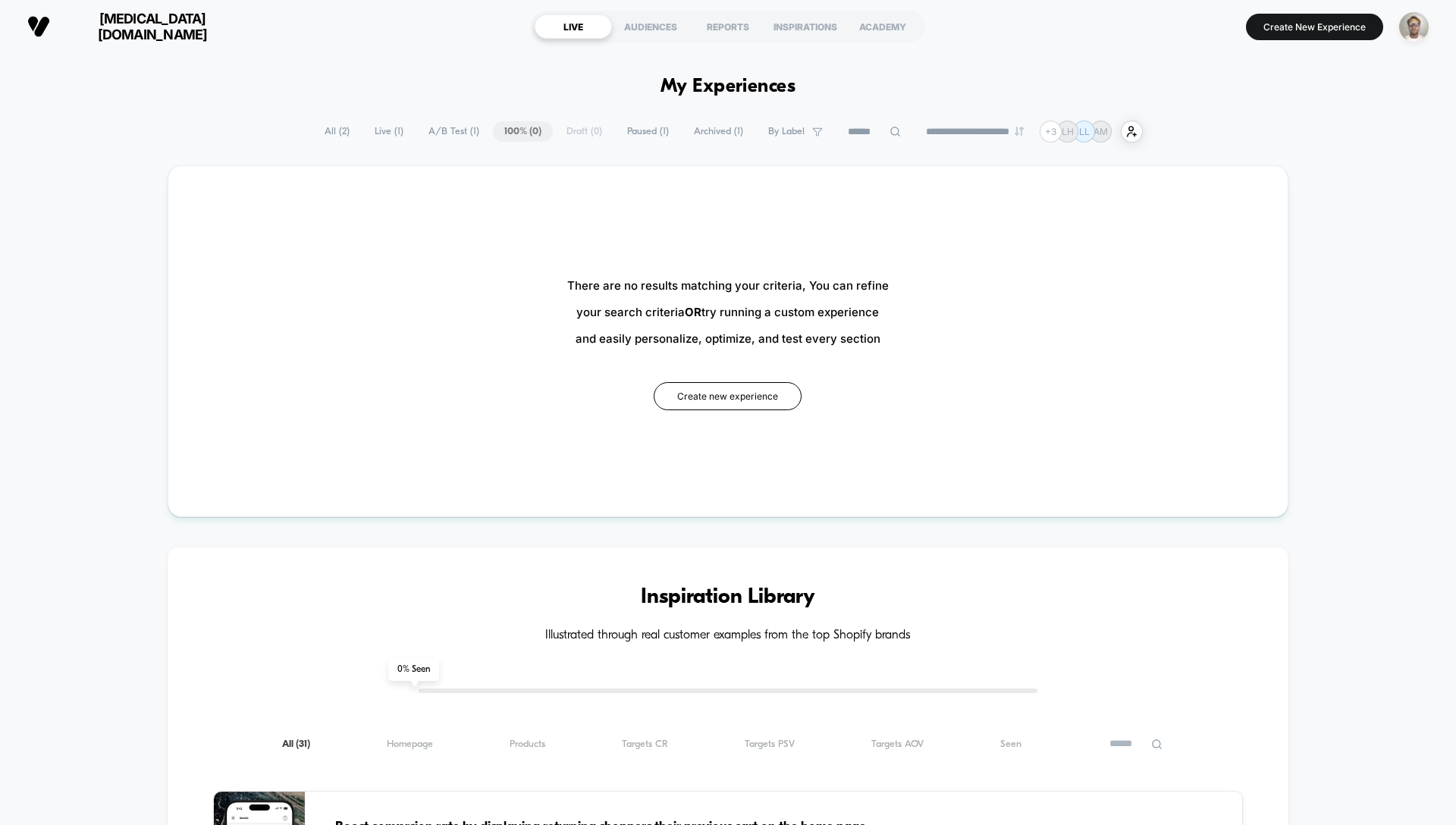
click at [335, 131] on span "All ( 2 )" at bounding box center [337, 131] width 48 height 20
click at [321, 126] on span "All ( 2 )" at bounding box center [337, 131] width 48 height 20
click at [453, 133] on span "A/B Test ( 1 )" at bounding box center [454, 131] width 74 height 20
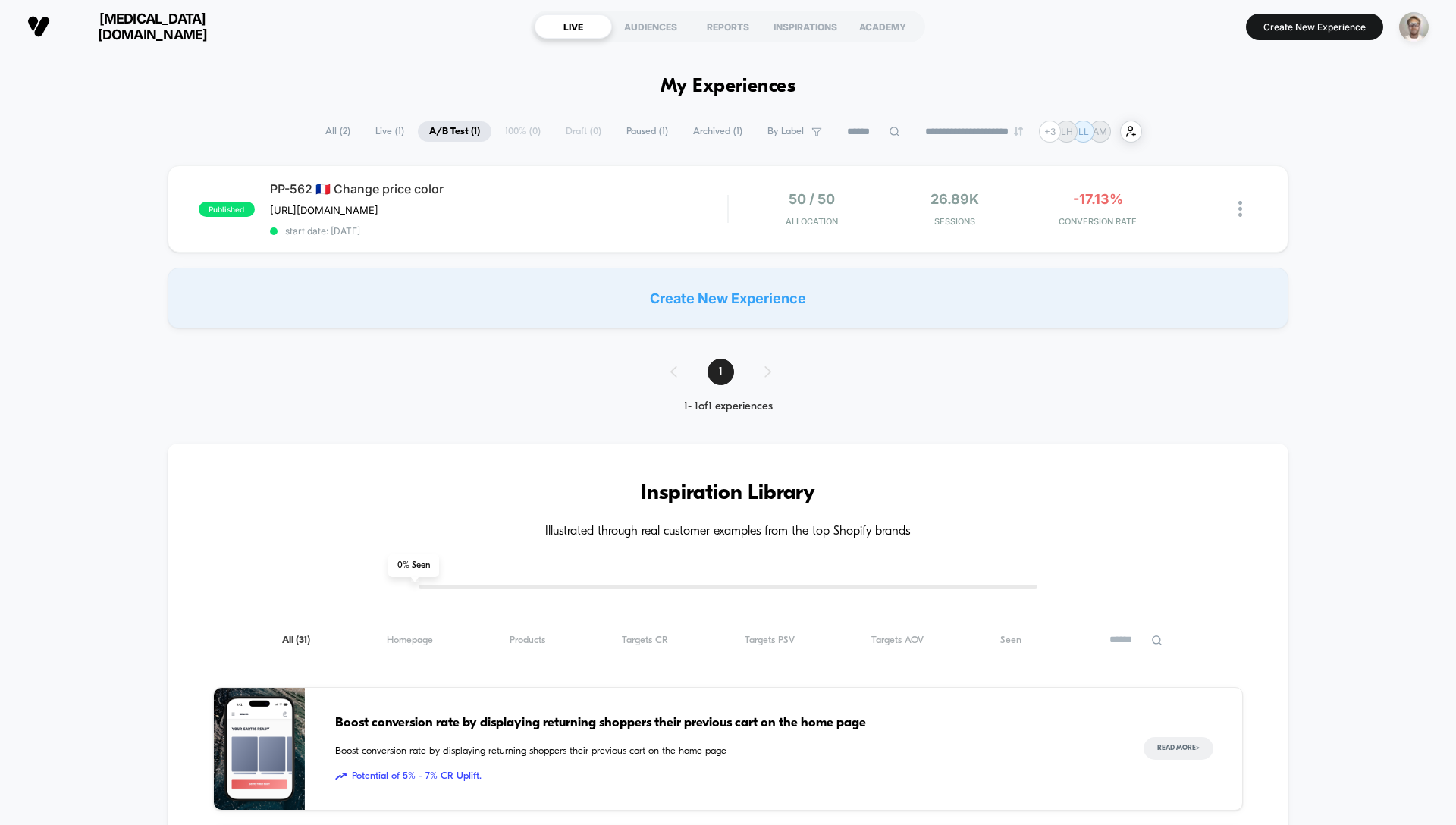
click at [321, 132] on span "All ( 2 )" at bounding box center [337, 131] width 48 height 20
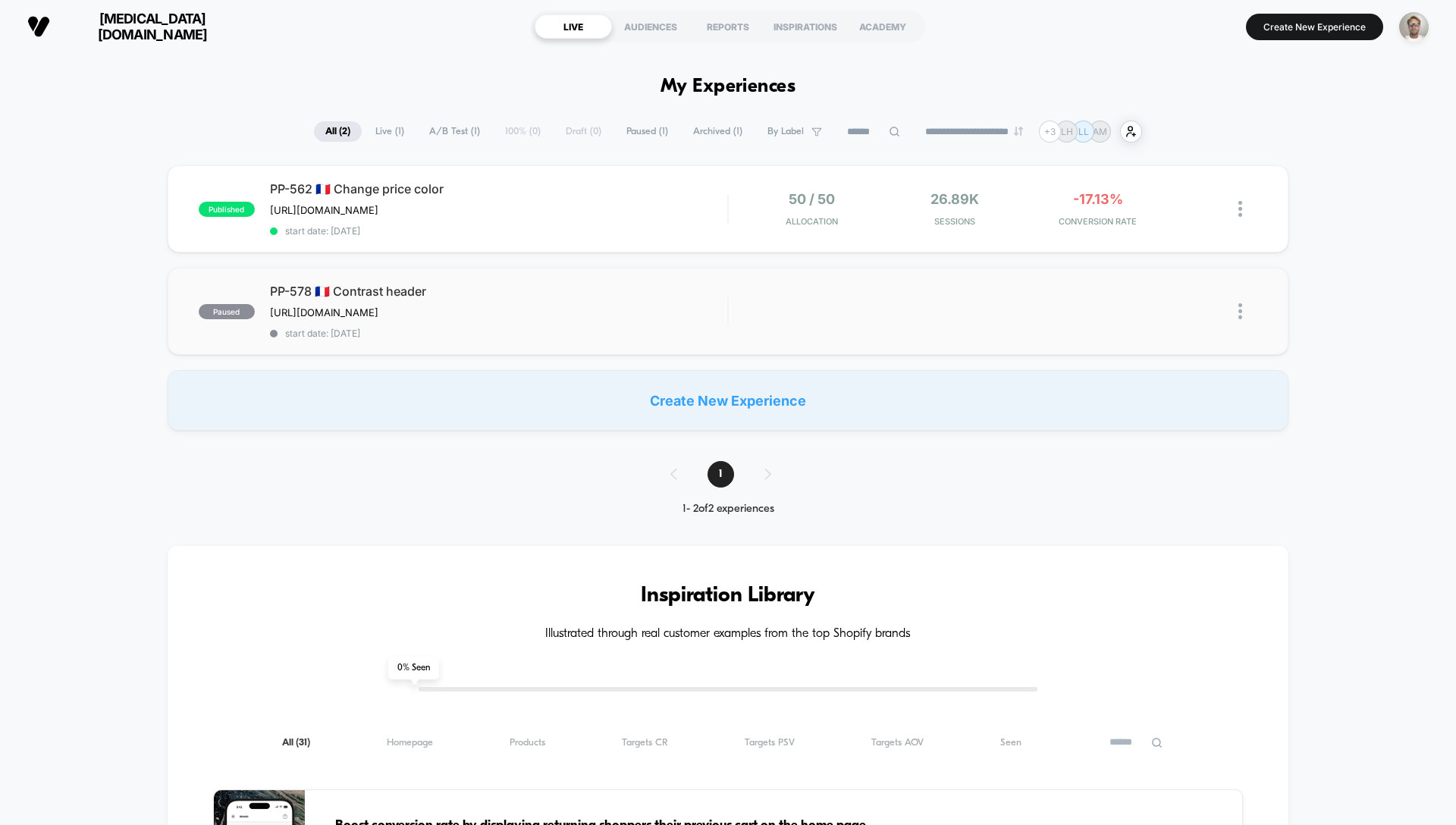
click at [1239, 313] on img at bounding box center [1240, 311] width 4 height 16
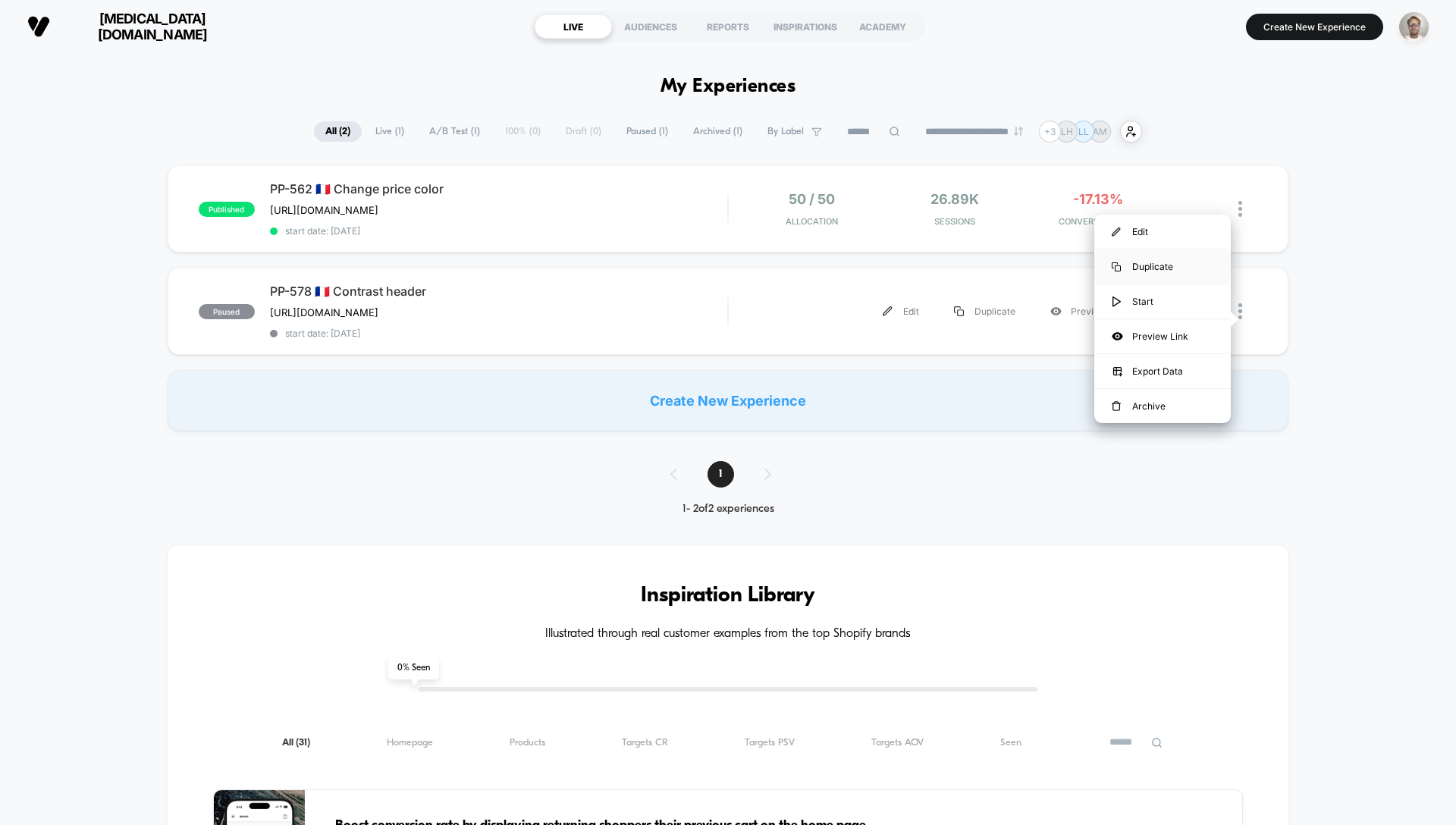
click at [1166, 267] on div "Duplicate" at bounding box center [1162, 267] width 137 height 34
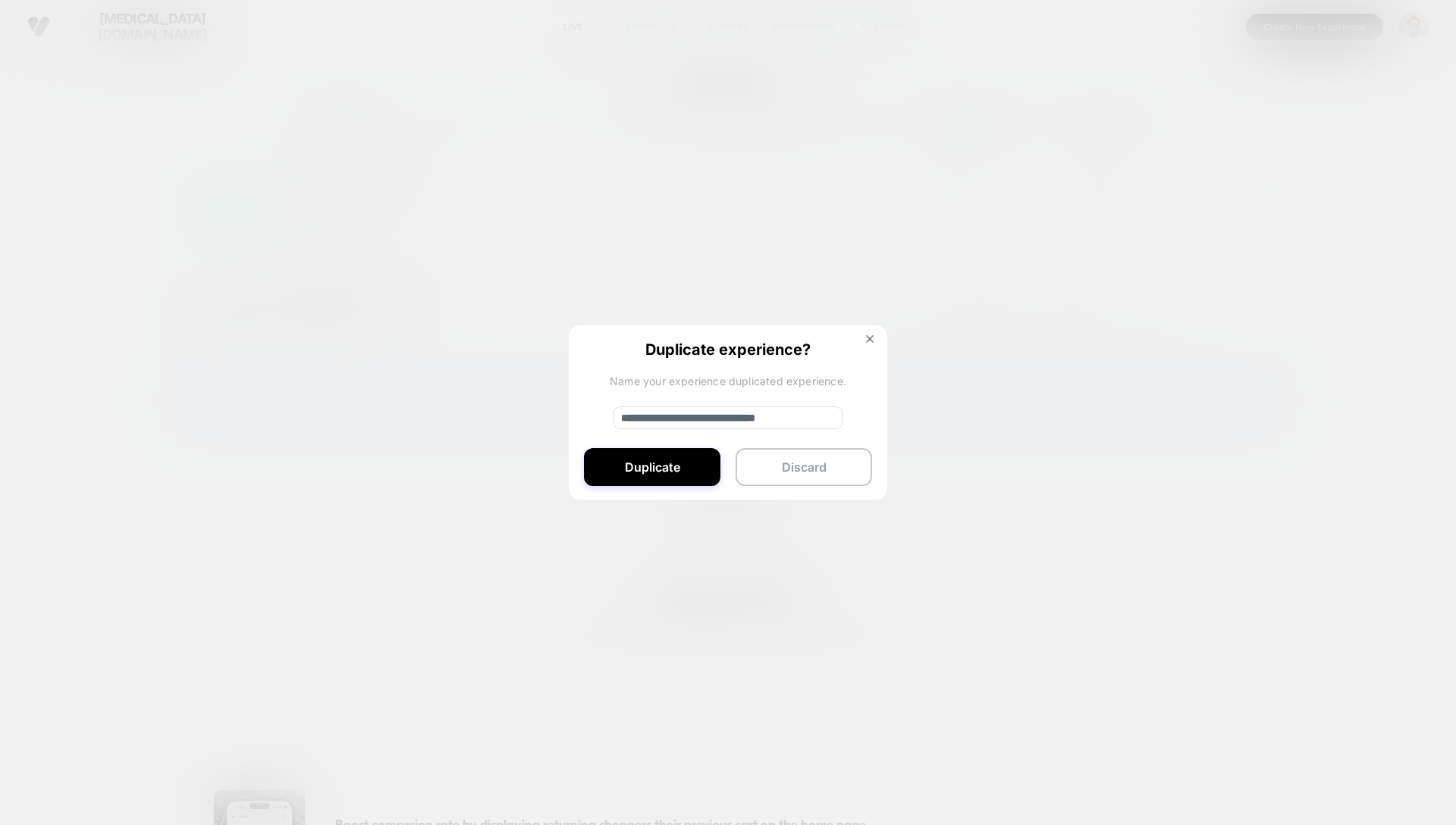
drag, startPoint x: 674, startPoint y: 417, endPoint x: 597, endPoint y: 414, distance: 77.1
click at [598, 415] on div "**********" at bounding box center [728, 413] width 318 height 176
type input "**********"
click at [679, 468] on button "Duplicate" at bounding box center [652, 466] width 137 height 38
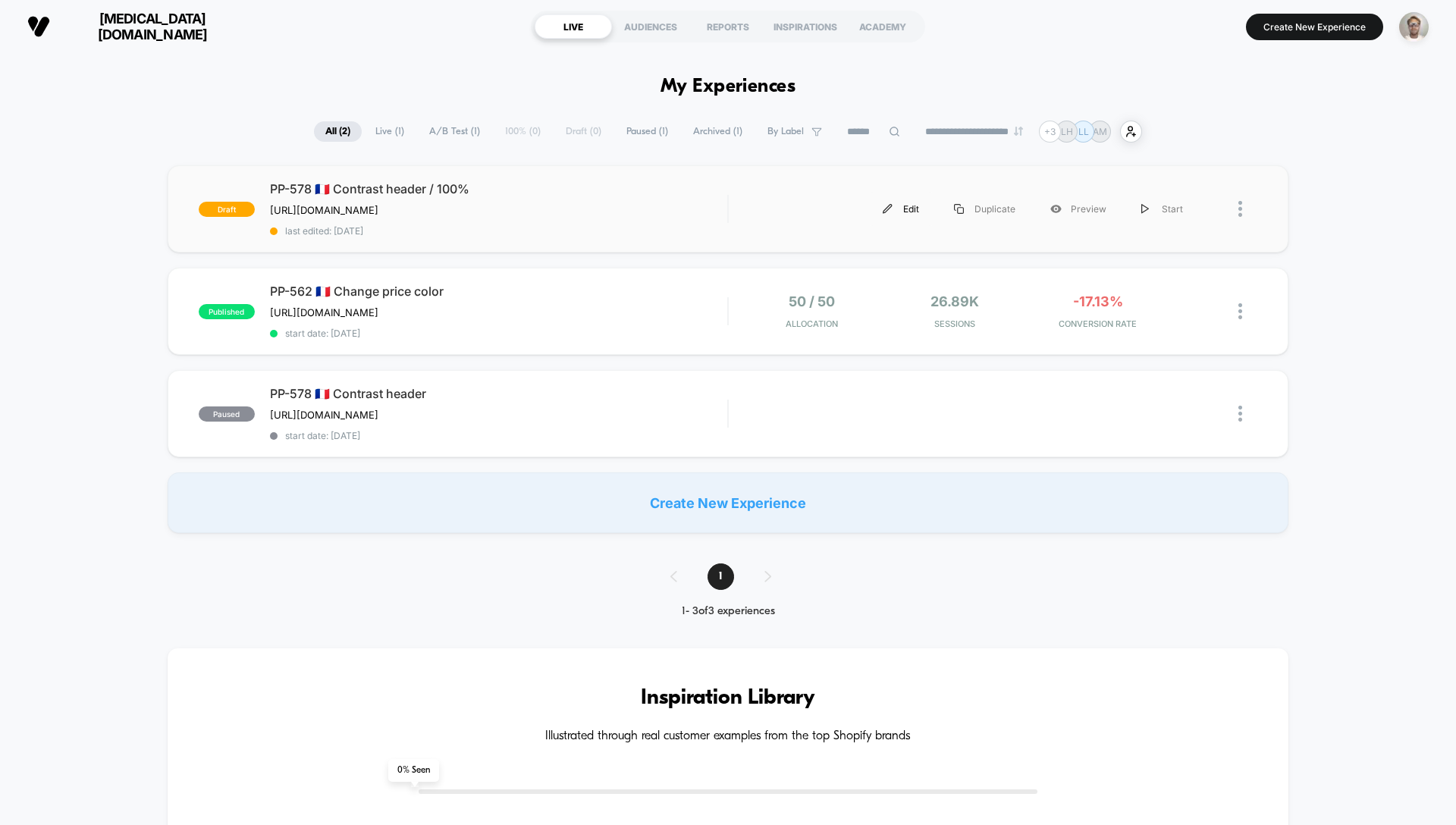
click at [919, 211] on div "Edit" at bounding box center [900, 209] width 71 height 34
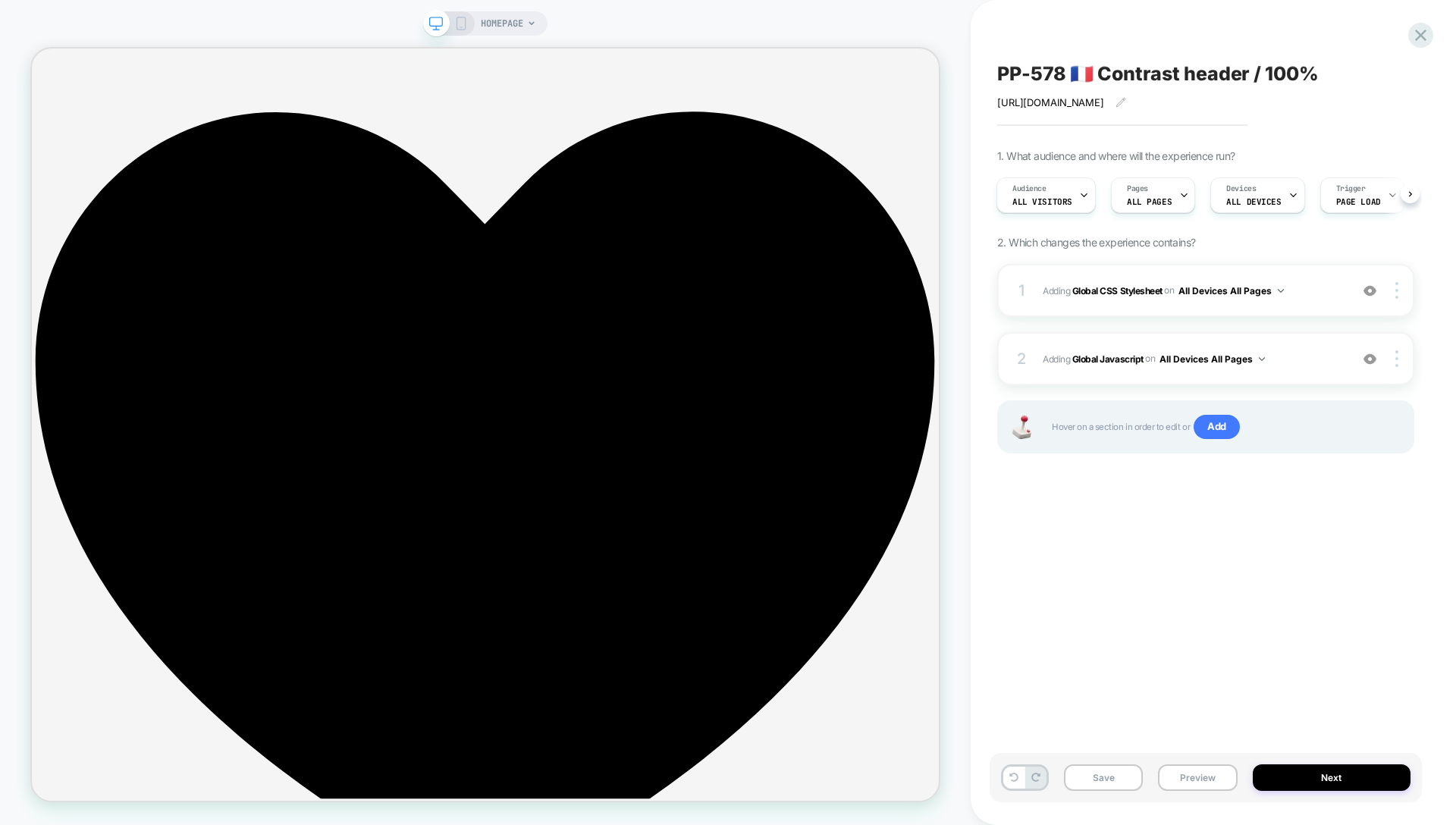
scroll to position [0, 2]
click at [1302, 773] on button "Next" at bounding box center [1332, 778] width 159 height 26
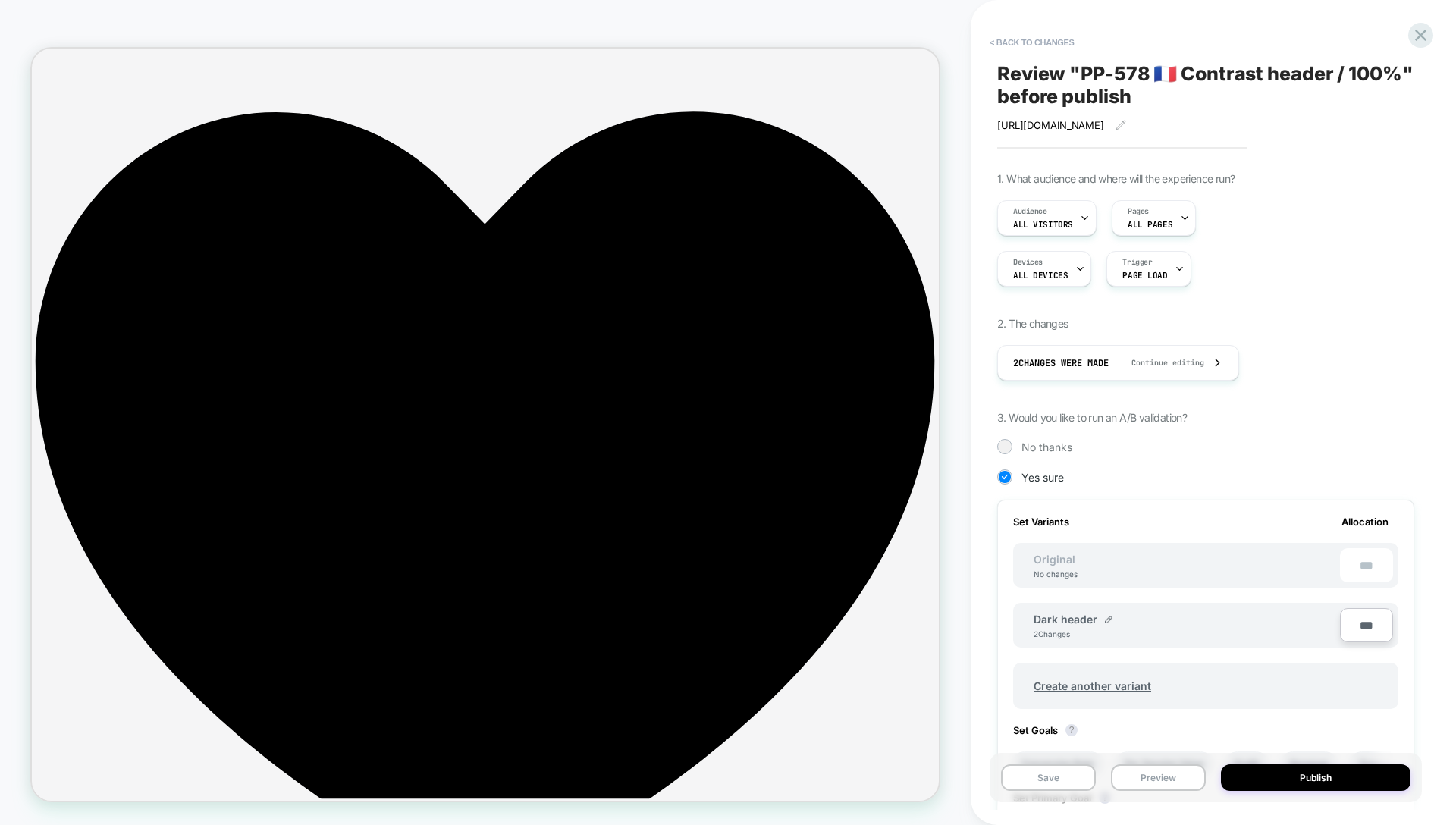
click at [1367, 625] on input "***" at bounding box center [1367, 625] width 53 height 34
type input "**"
type input "***"
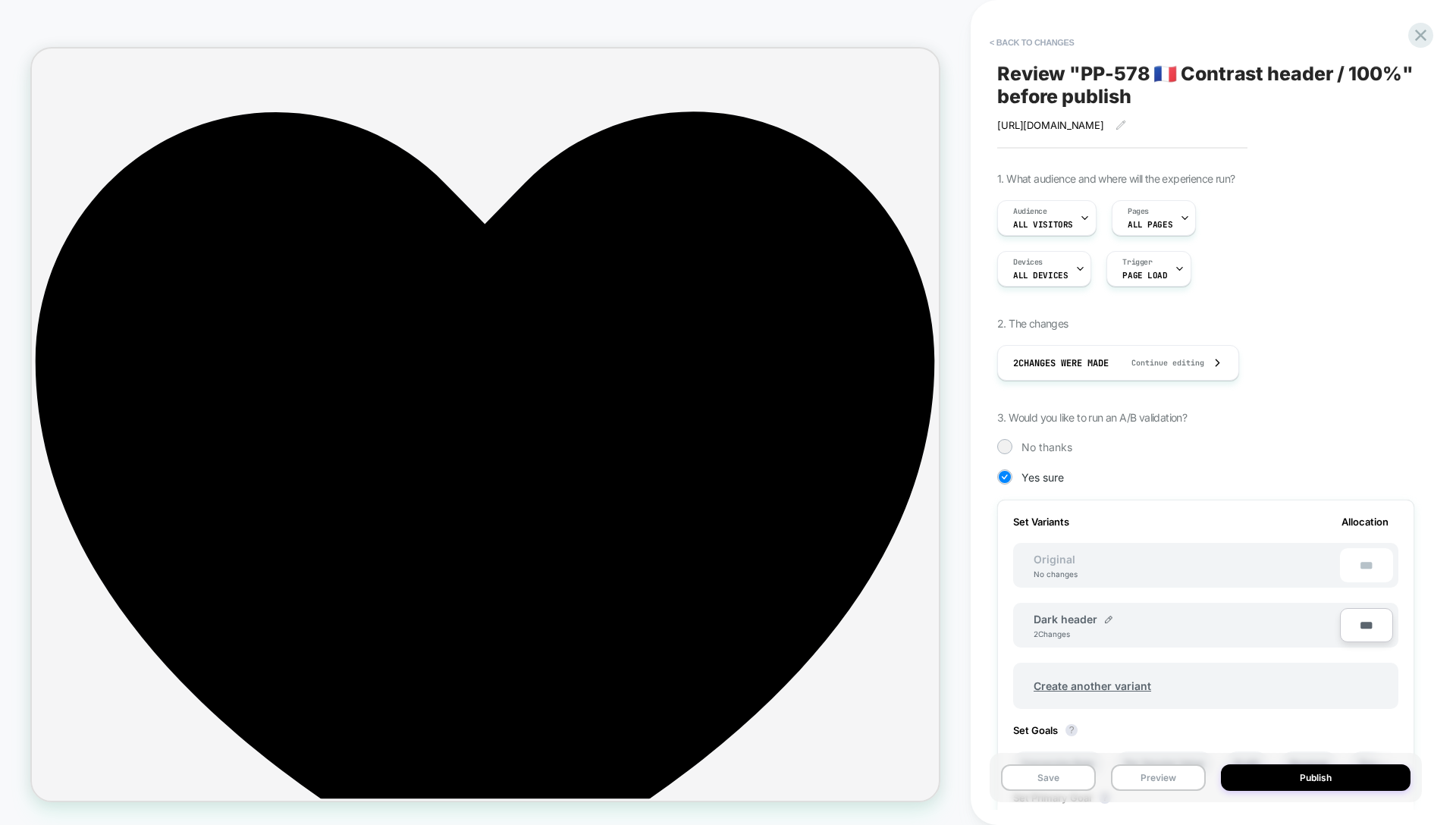
type input "**"
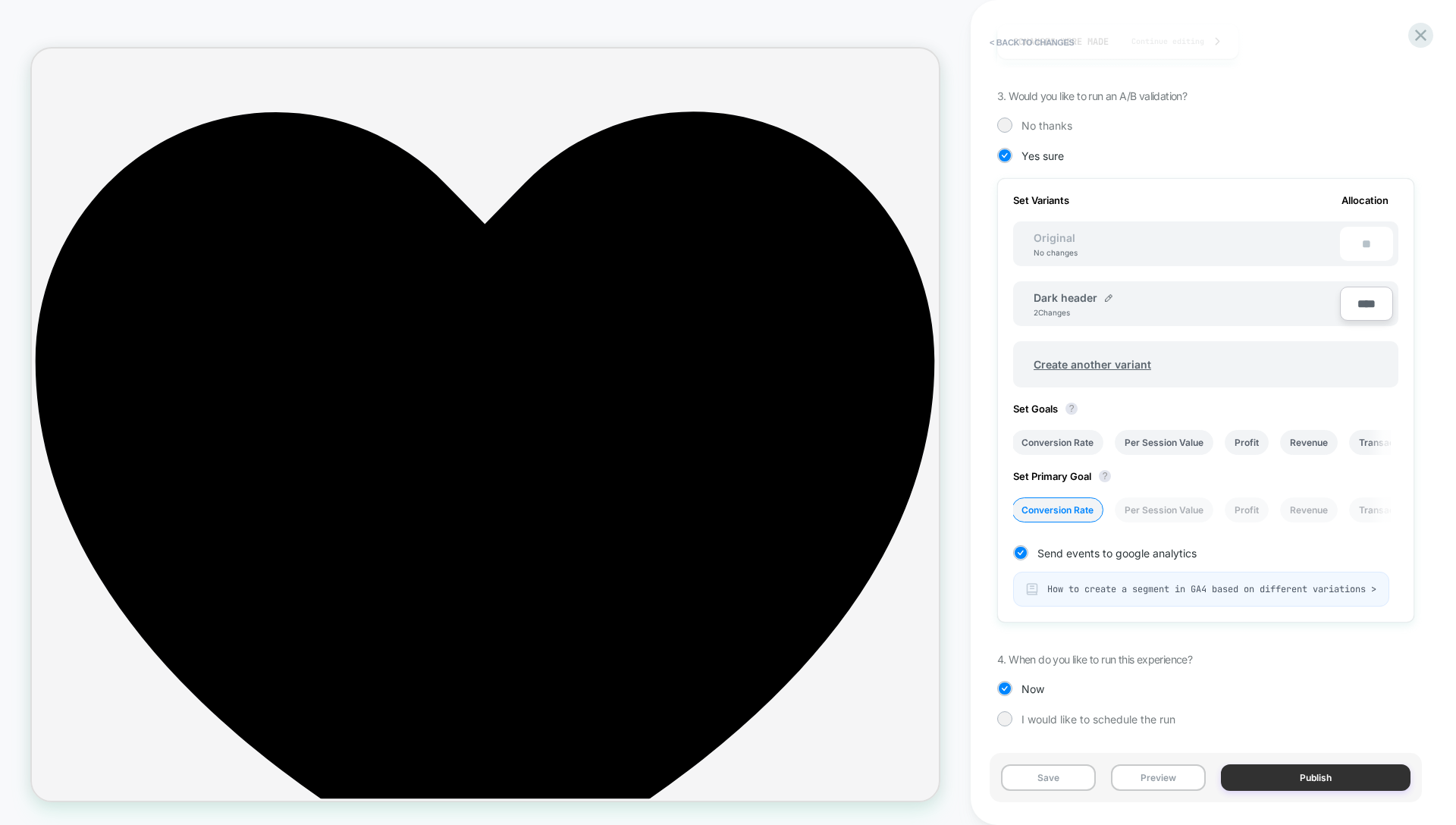
type input "****"
click at [1296, 779] on button "Publish" at bounding box center [1316, 778] width 189 height 26
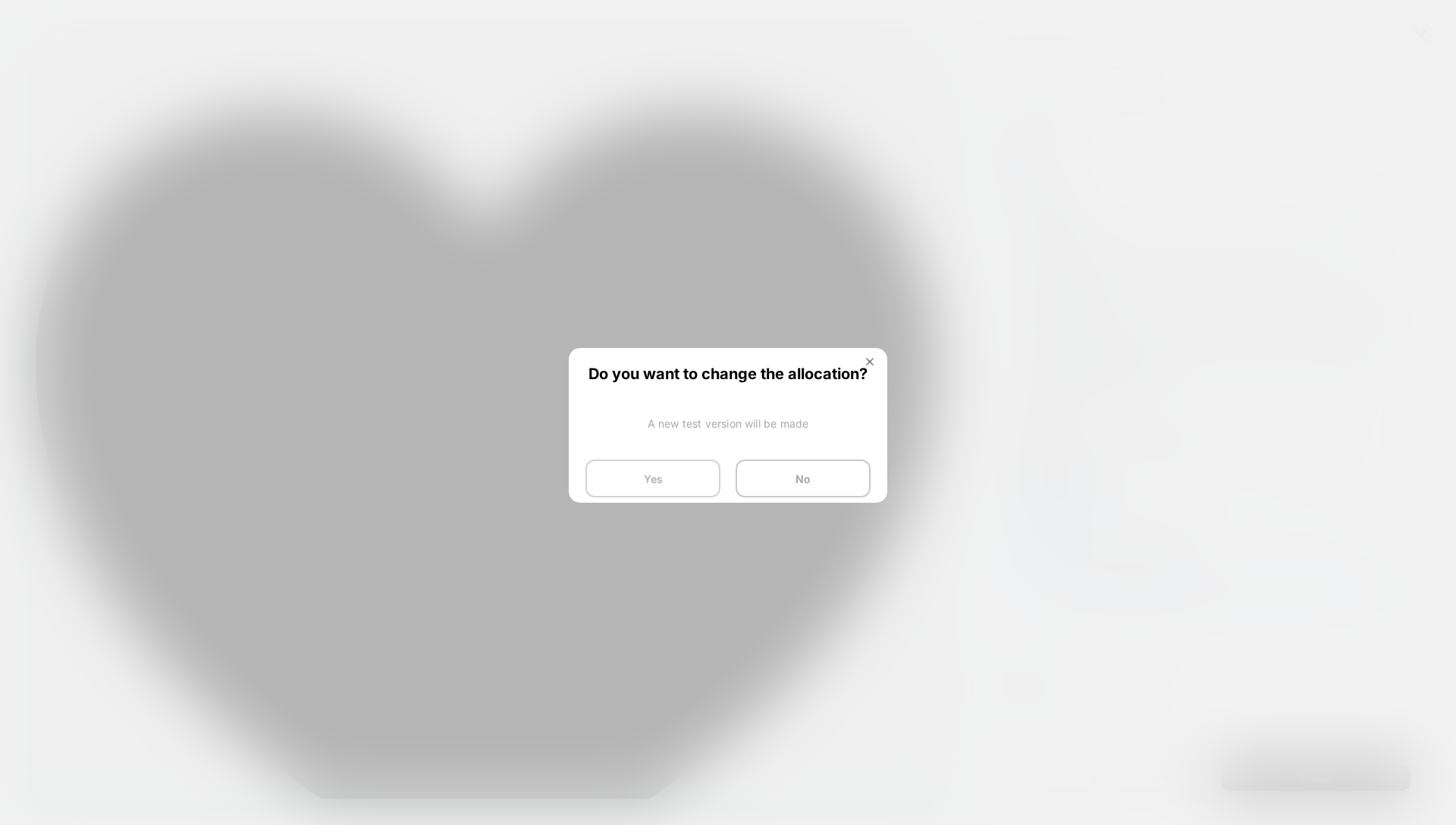
click at [667, 477] on button "Yes" at bounding box center [653, 478] width 135 height 38
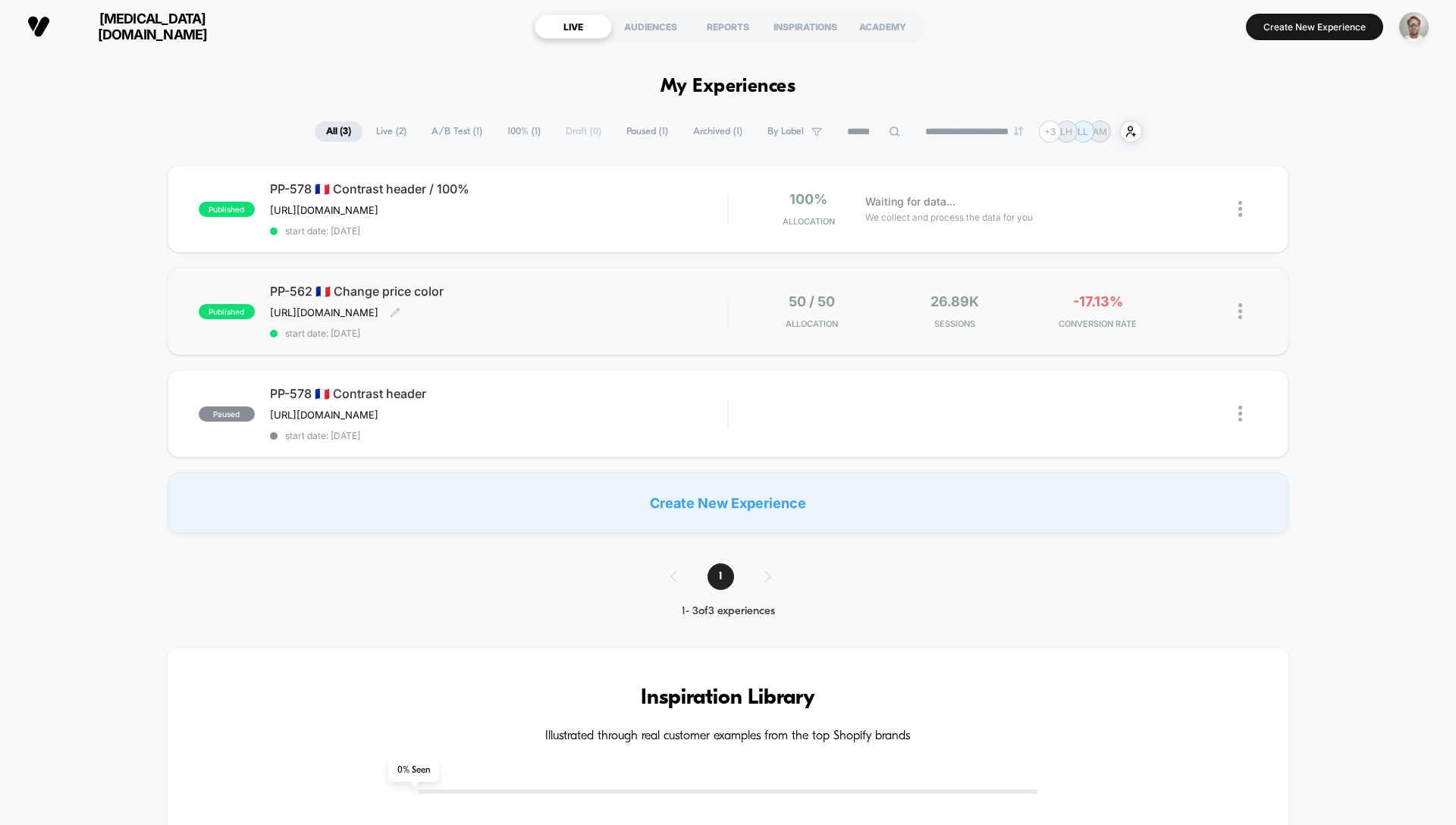
click at [651, 299] on span "PP-562 🇫🇷 Change price color" at bounding box center [499, 291] width 458 height 15
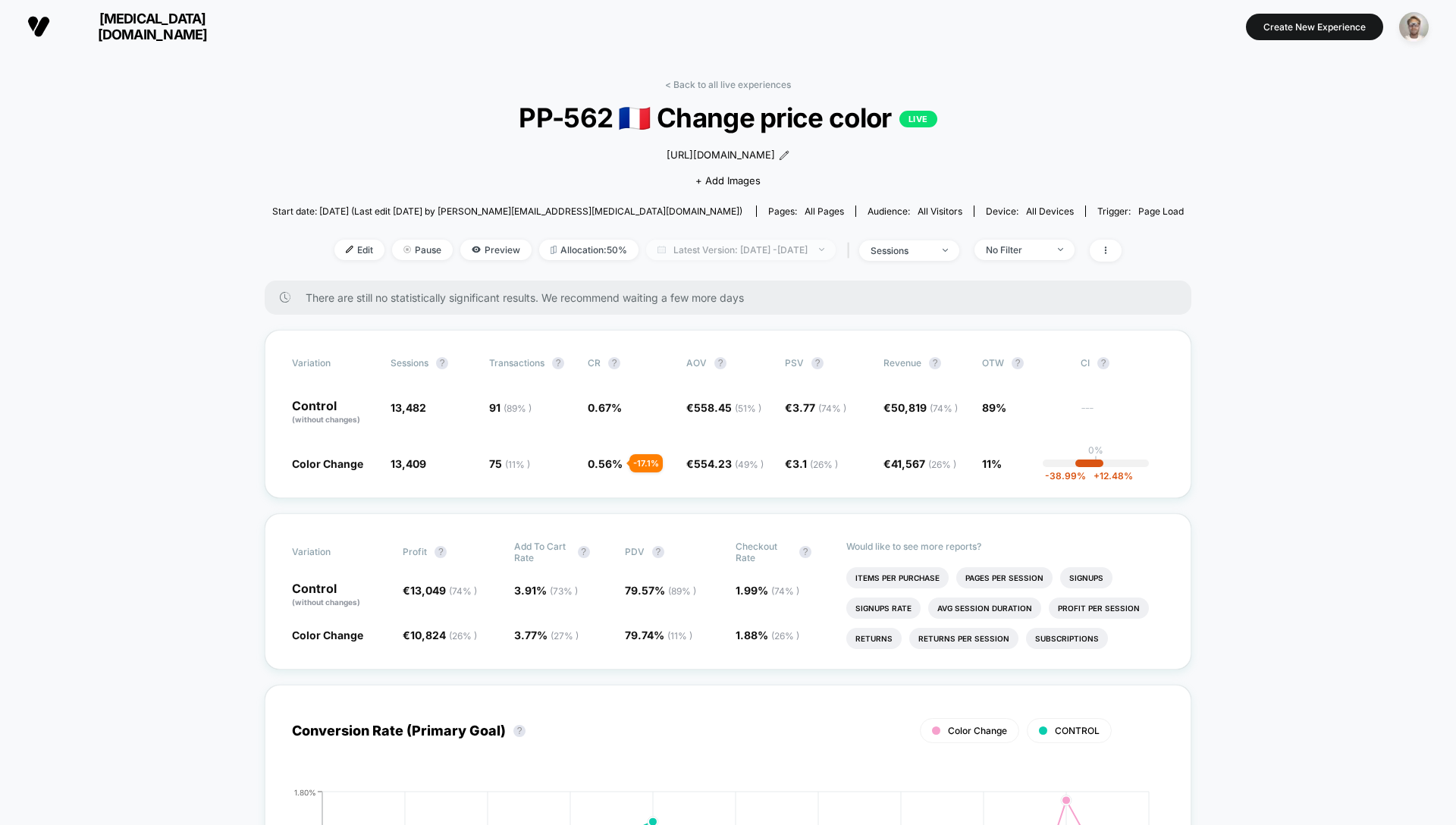
click at [712, 260] on span "Latest Version: [DATE] - [DATE]" at bounding box center [741, 249] width 189 height 20
select select "*"
select select "****"
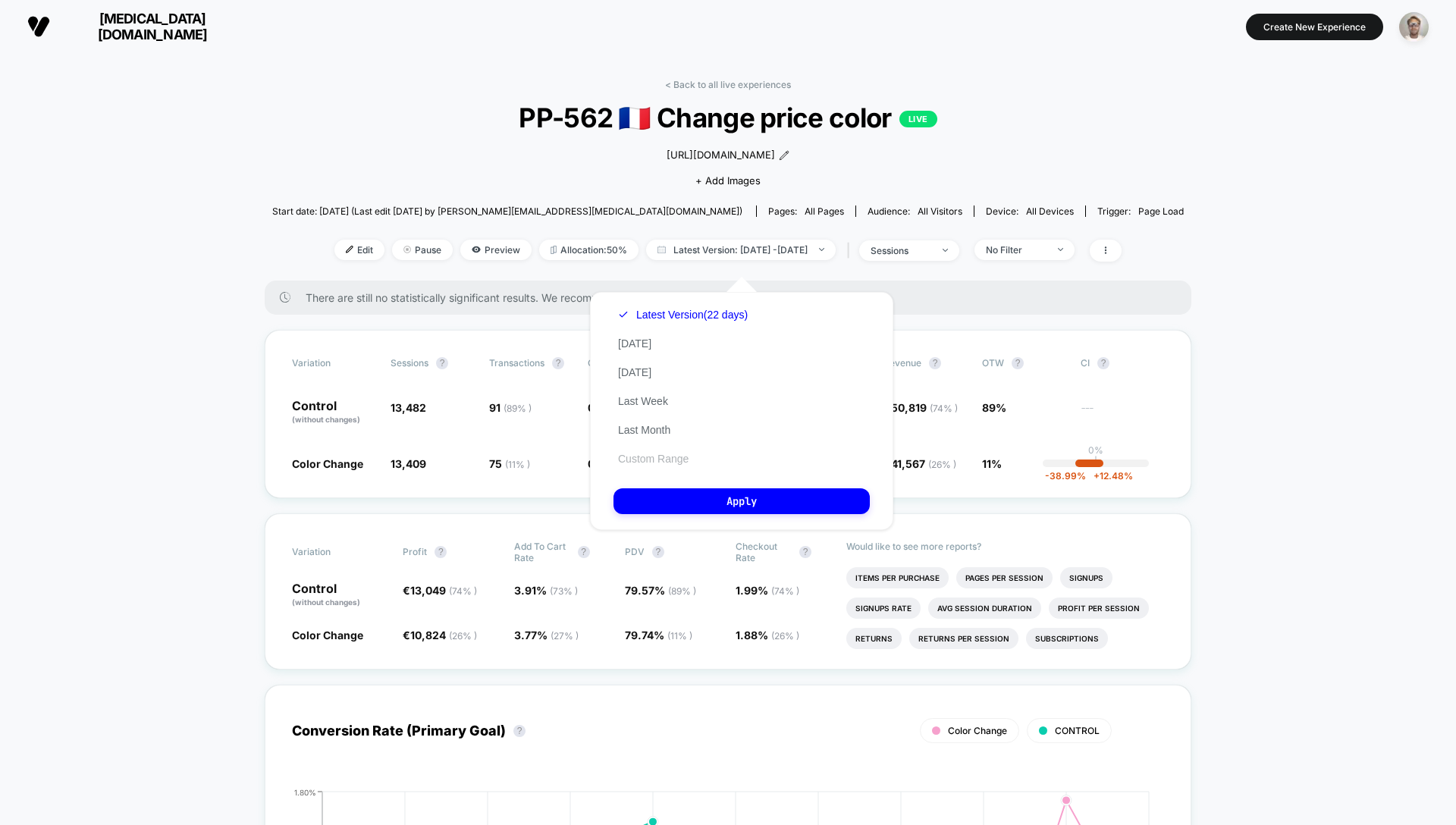
click at [640, 457] on button "Custom Range" at bounding box center [653, 459] width 80 height 14
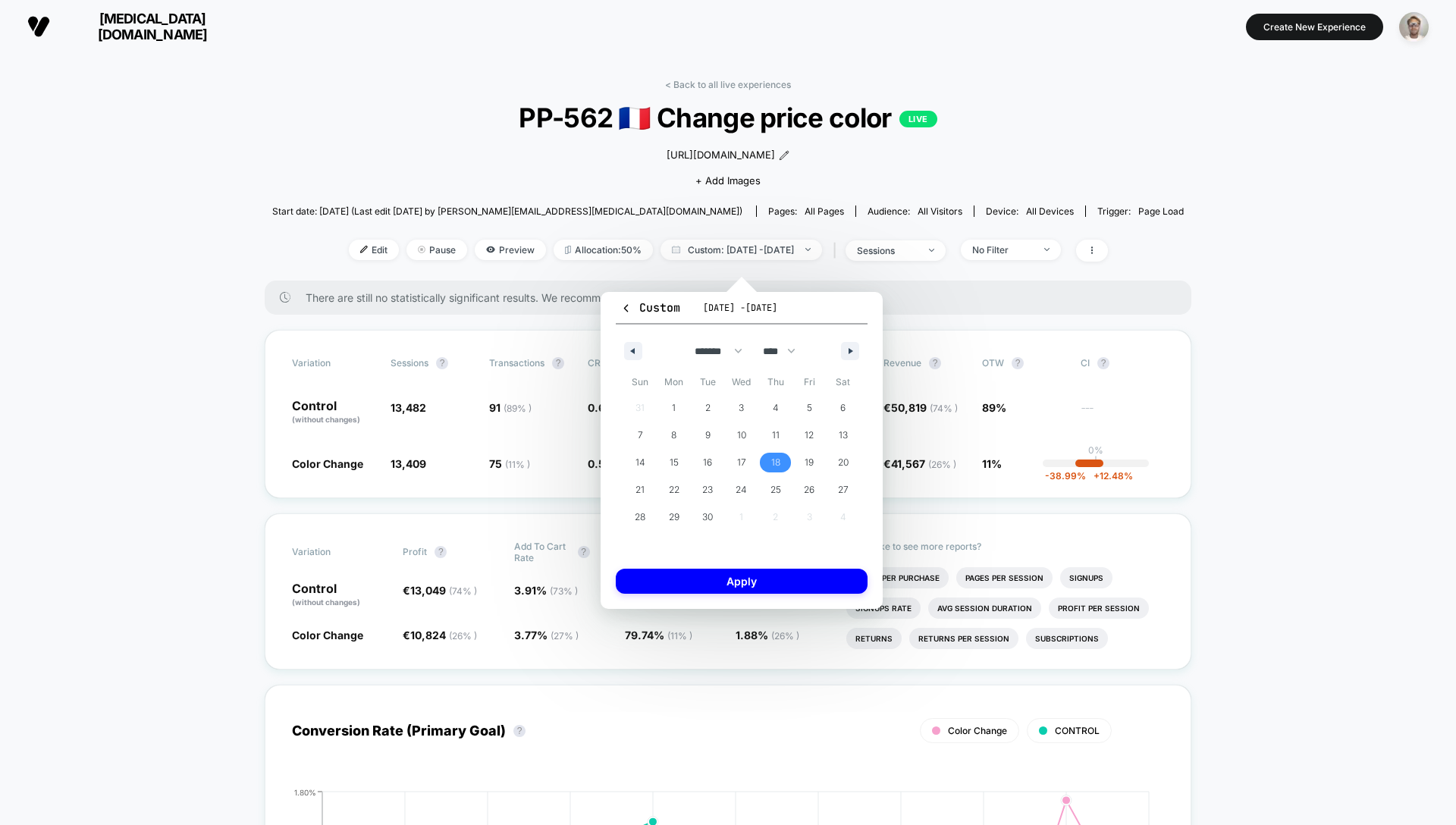
click at [774, 459] on span "18" at bounding box center [776, 462] width 9 height 27
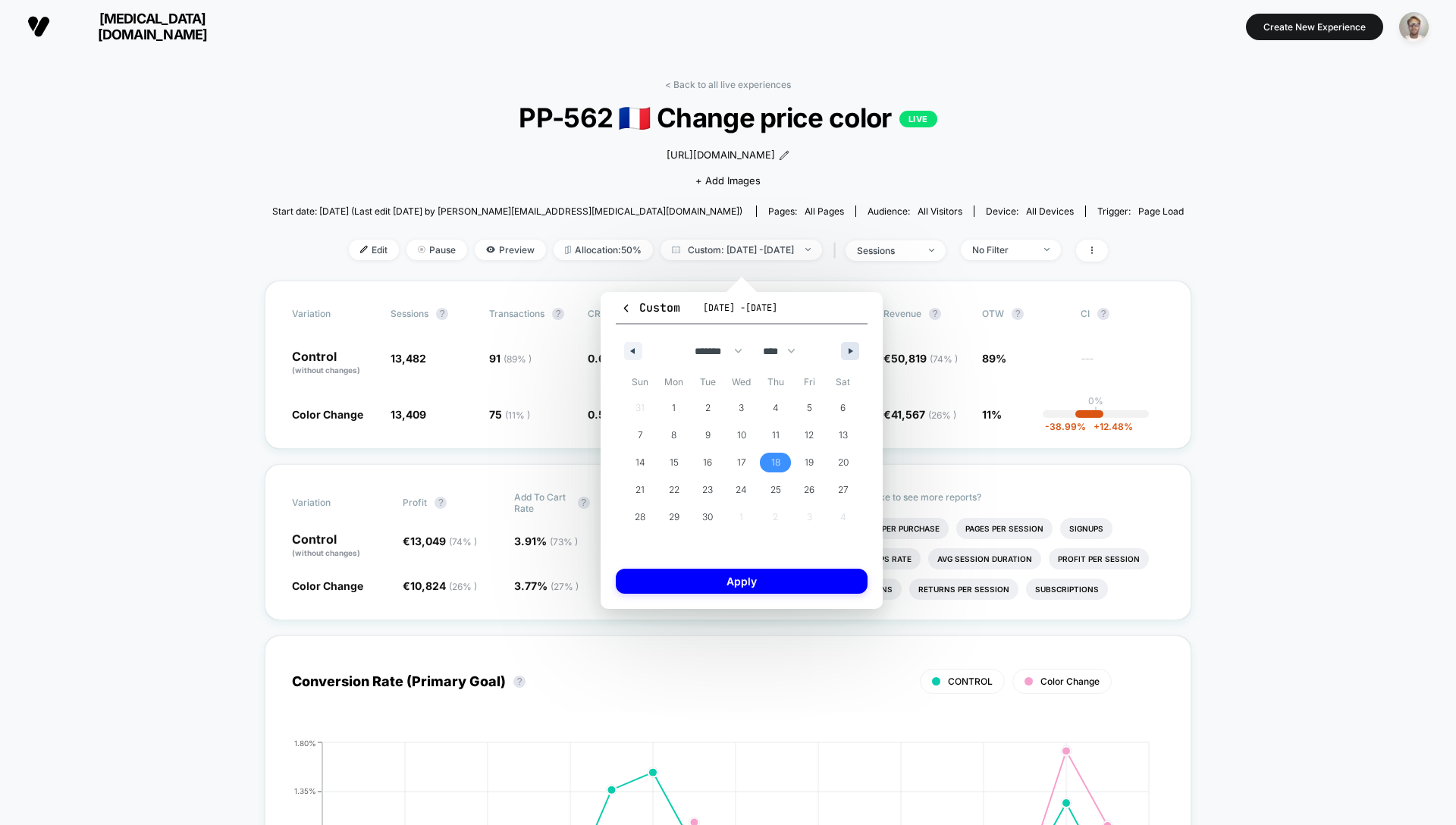
click at [852, 352] on icon "button" at bounding box center [852, 351] width 8 height 6
click at [712, 436] on span "7" at bounding box center [707, 435] width 34 height 19
select select "*"
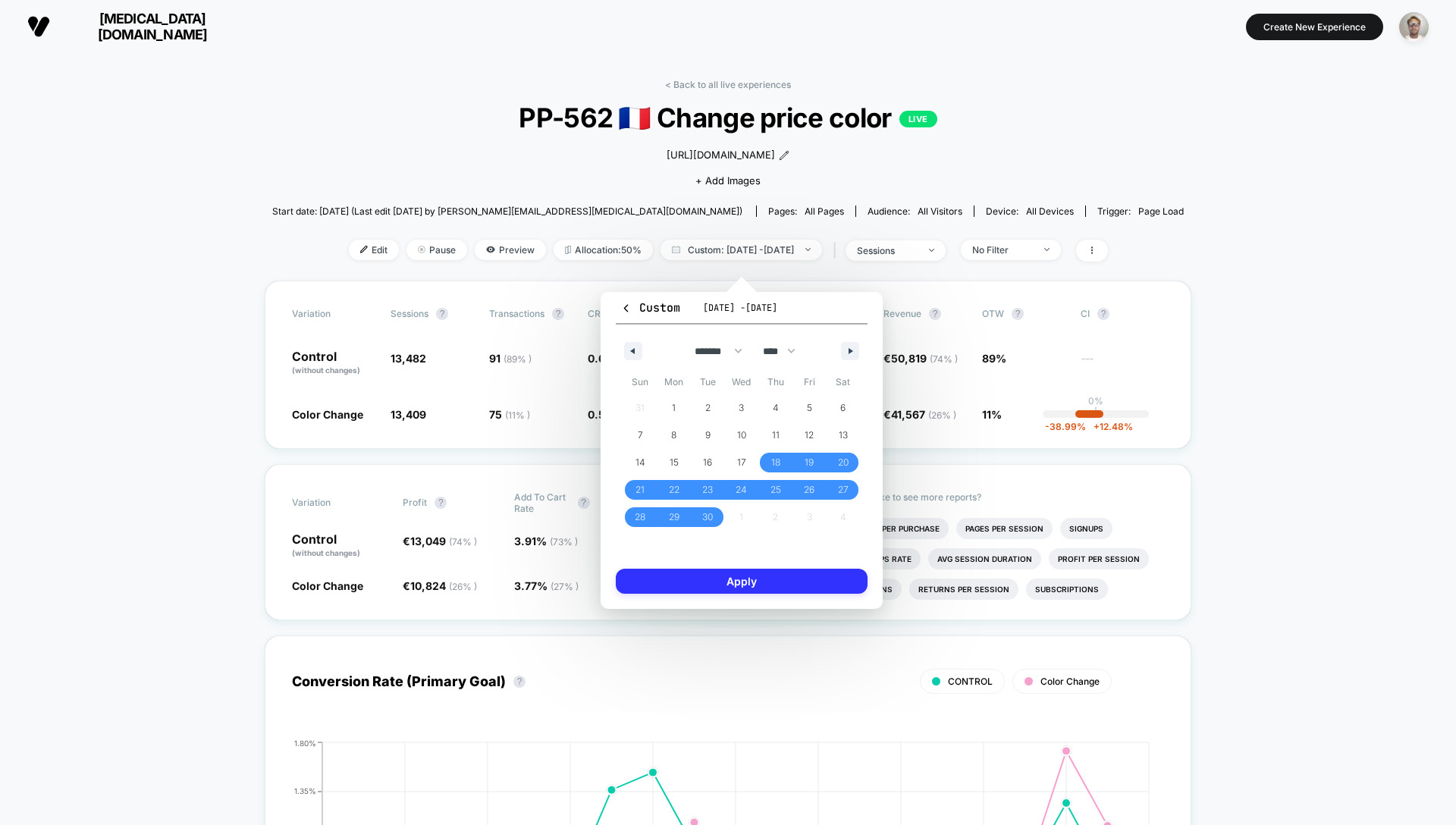
click at [745, 583] on button "Apply" at bounding box center [741, 581] width 252 height 25
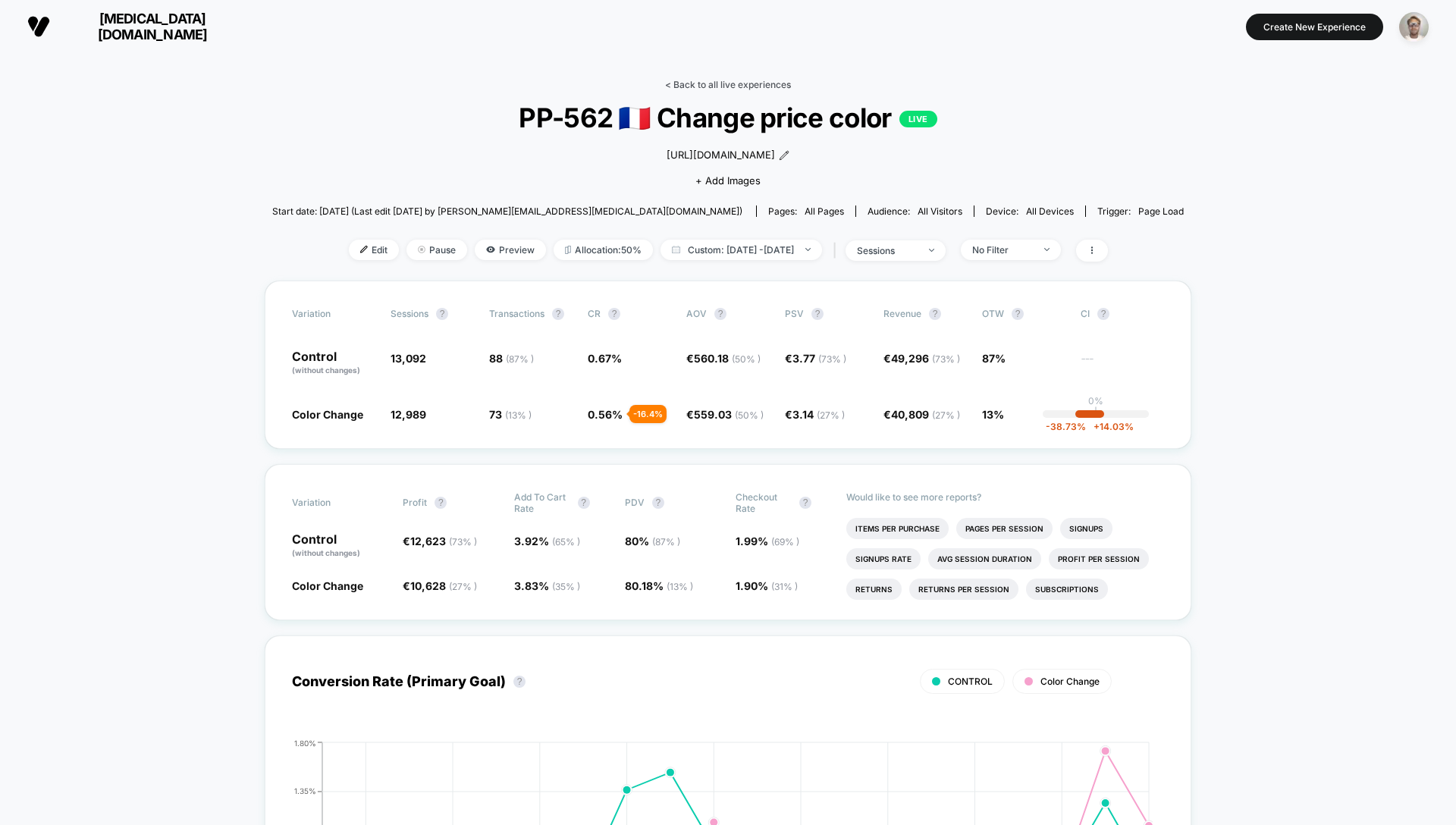
click at [736, 84] on link "< Back to all live experiences" at bounding box center [728, 84] width 126 height 11
